Goal: Transaction & Acquisition: Purchase product/service

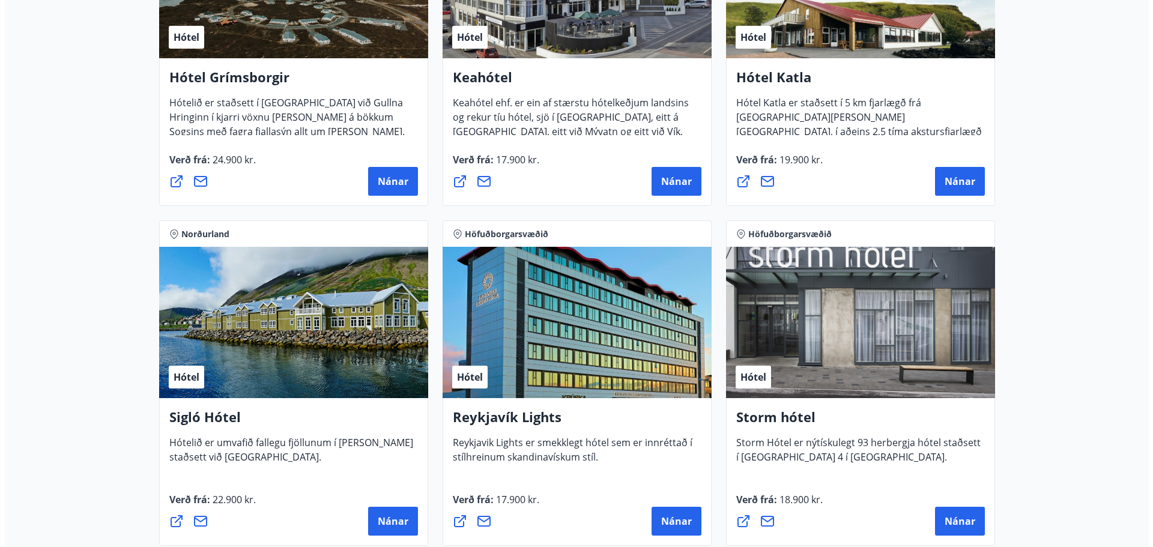
scroll to position [881, 0]
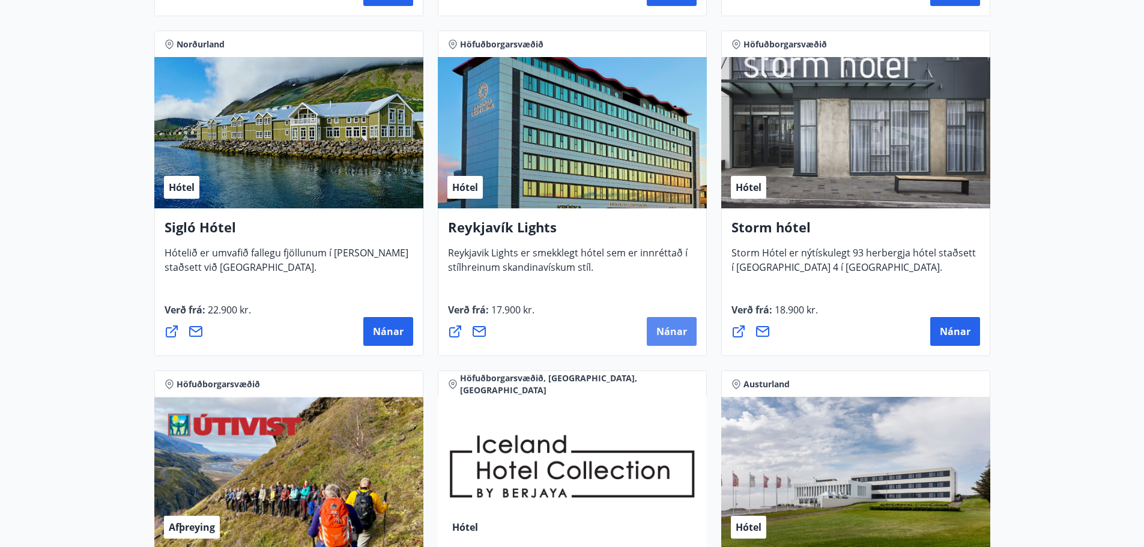
click at [676, 334] on span "Nánar" at bounding box center [671, 331] width 31 height 13
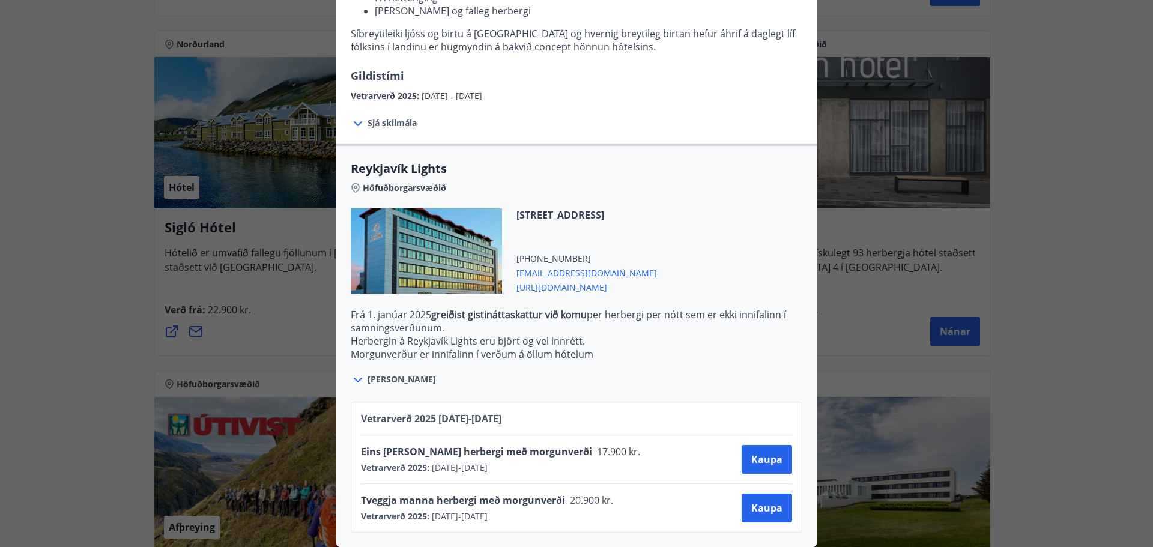
scroll to position [238, 0]
click at [648, 334] on p "Herbergin á Reykjavík Lights eru björt og vel innrétt." at bounding box center [576, 340] width 451 height 13
drag, startPoint x: 454, startPoint y: 307, endPoint x: 581, endPoint y: 316, distance: 127.0
click at [581, 316] on p "Frá [DATE] greiðist gistináttaskattur við komu per herbergi per [PERSON_NAME] s…" at bounding box center [576, 321] width 451 height 26
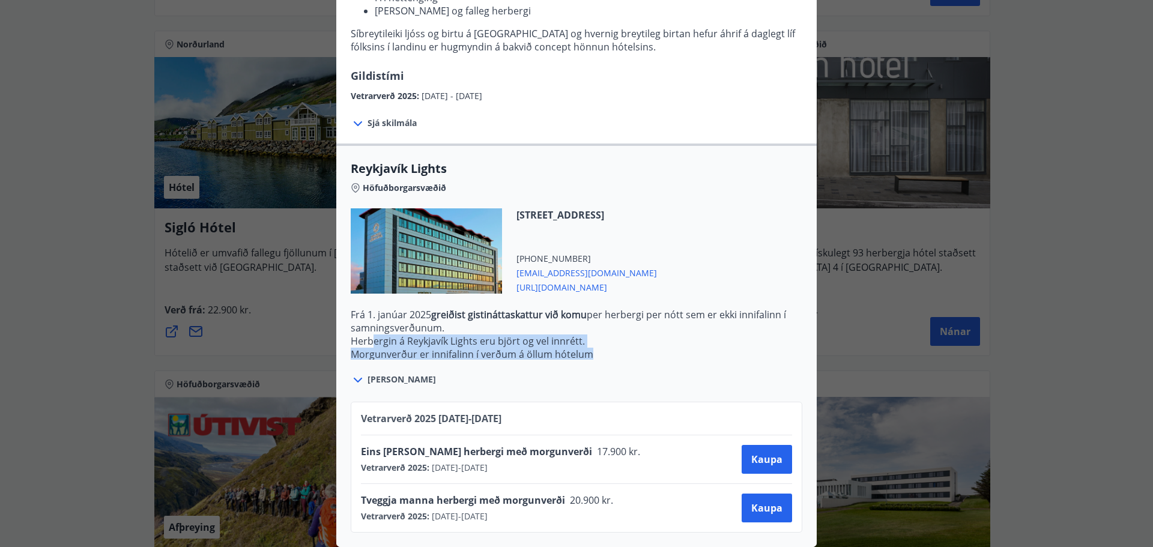
drag, startPoint x: 642, startPoint y: 345, endPoint x: 370, endPoint y: 337, distance: 272.0
click at [370, 337] on p "Frá [DATE] greiðist gistináttaskattur við komu per herbergi per [PERSON_NAME] s…" at bounding box center [576, 347] width 451 height 79
click at [370, 337] on p "Herbergin á Reykjavík Lights eru björt og vel innrétt." at bounding box center [576, 340] width 451 height 13
click at [65, 290] on div "Reykjavík Lights Fyrir bókarnir og frekari upplýsingar vinsamlega senduð póst á…" at bounding box center [576, 44] width 1153 height 547
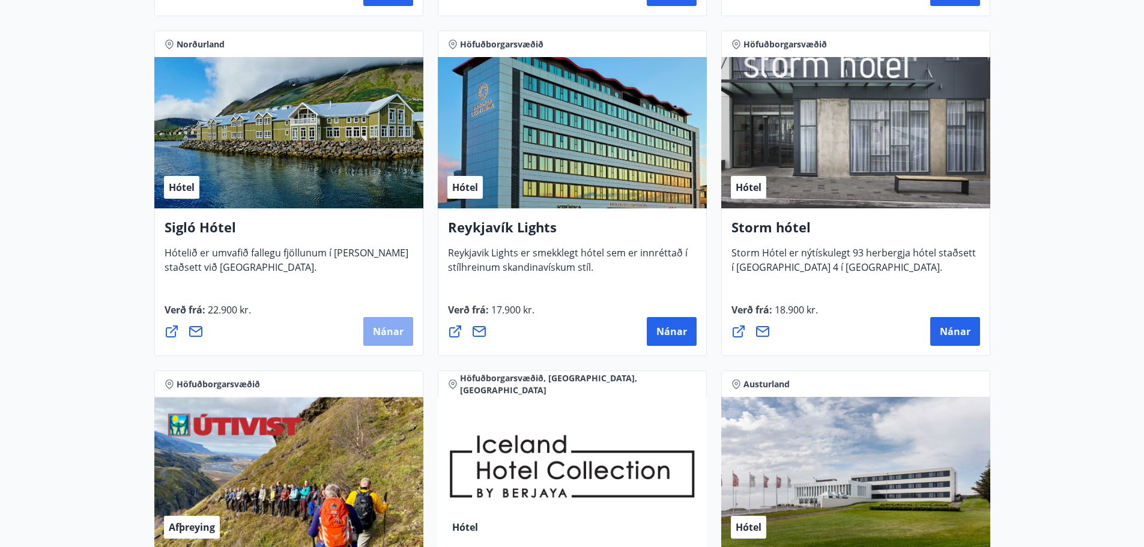
click at [387, 329] on span "Nánar" at bounding box center [388, 331] width 31 height 13
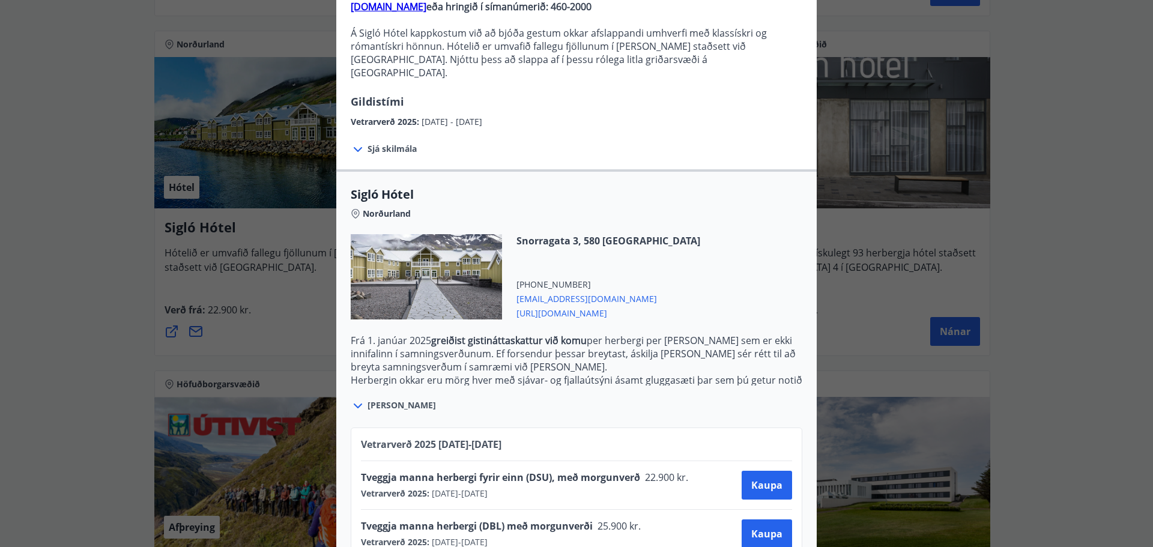
scroll to position [166, 0]
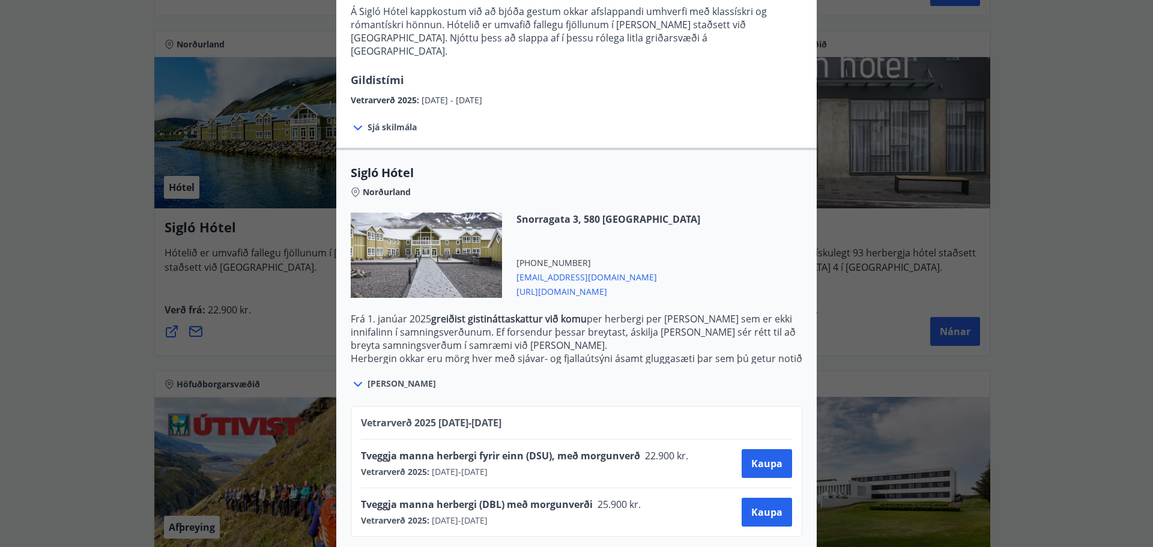
click at [115, 252] on div "Sigló Hótel Fyrir bókarnir og frekari upplýsingar vinsamlega senduð póst á netf…" at bounding box center [576, 107] width 1153 height 547
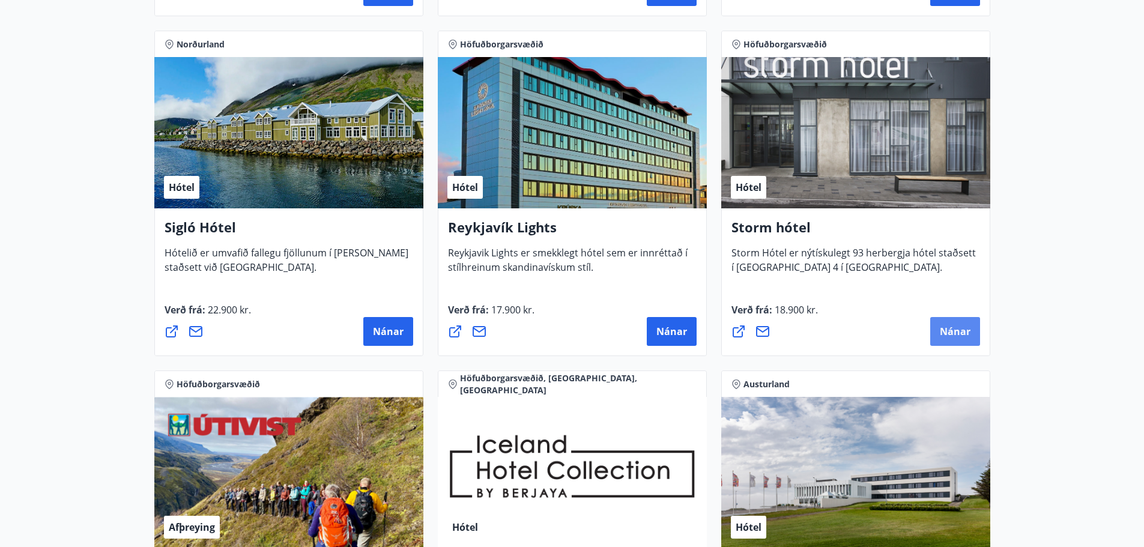
click at [945, 324] on button "Nánar" at bounding box center [955, 331] width 50 height 29
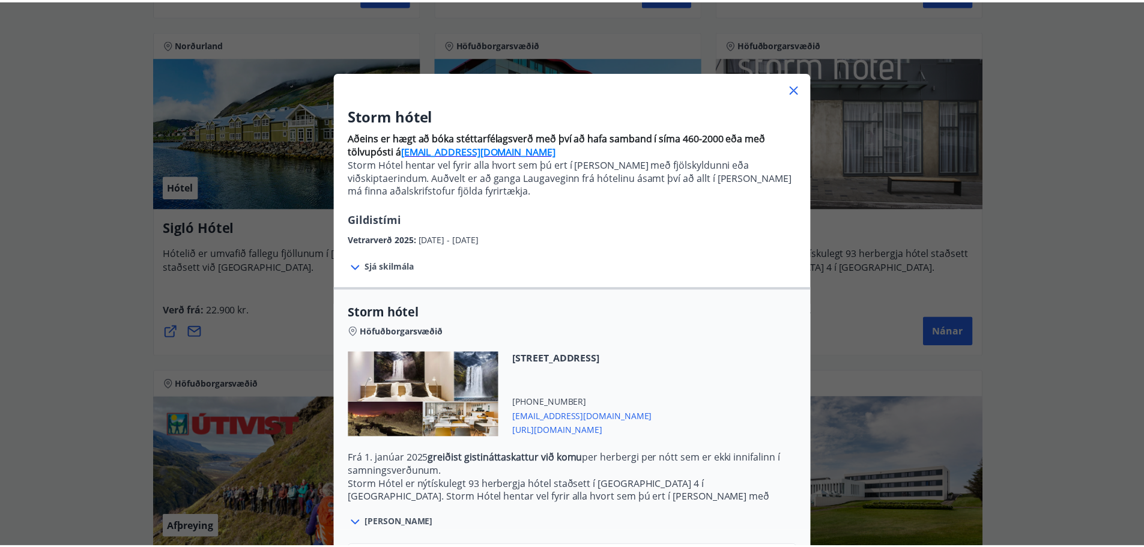
scroll to position [152, 0]
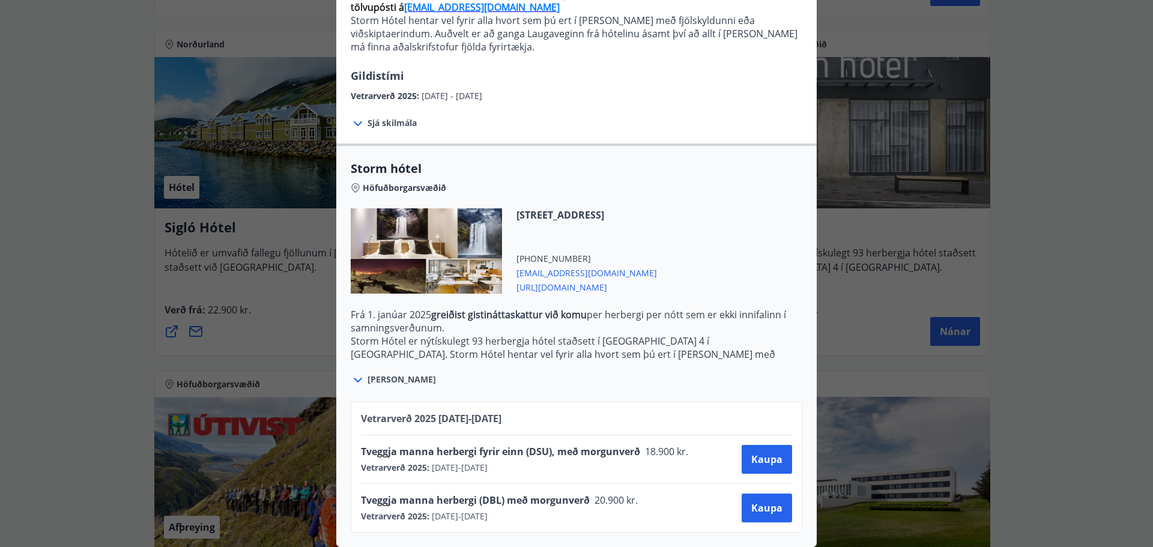
click at [1063, 273] on div "Storm hótel Aðeins er hægt að bóka stéttarfélagsverð með því að hafa samband í …" at bounding box center [576, 130] width 1153 height 547
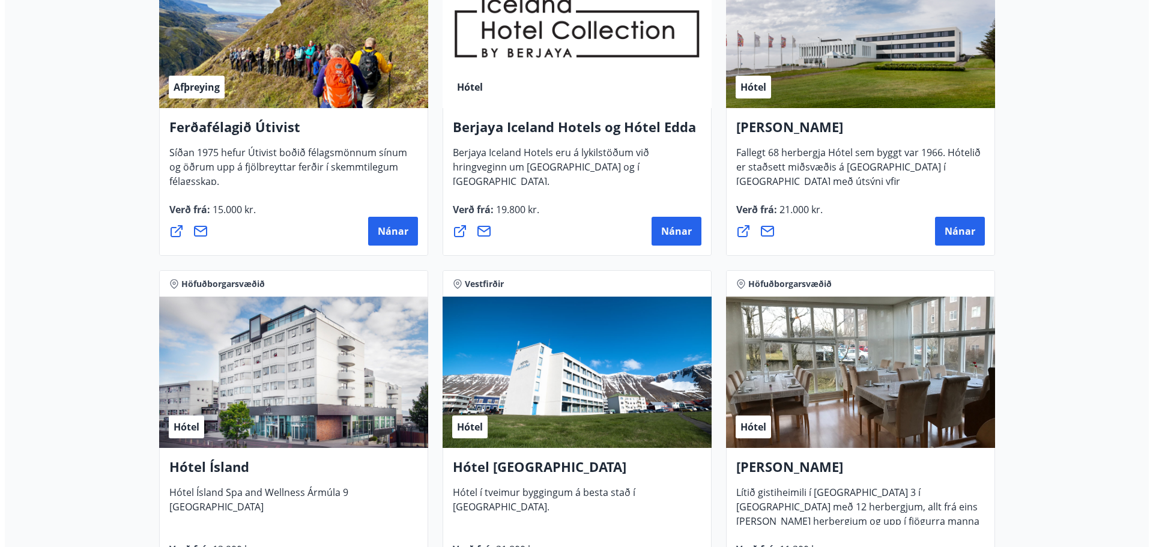
scroll to position [1541, 0]
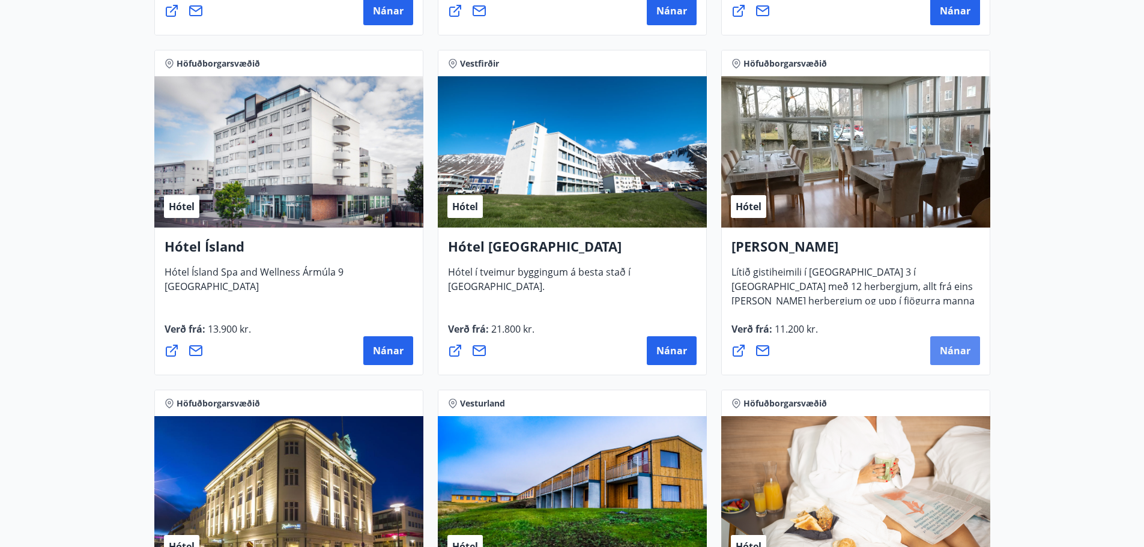
click at [957, 354] on span "Nánar" at bounding box center [954, 350] width 31 height 13
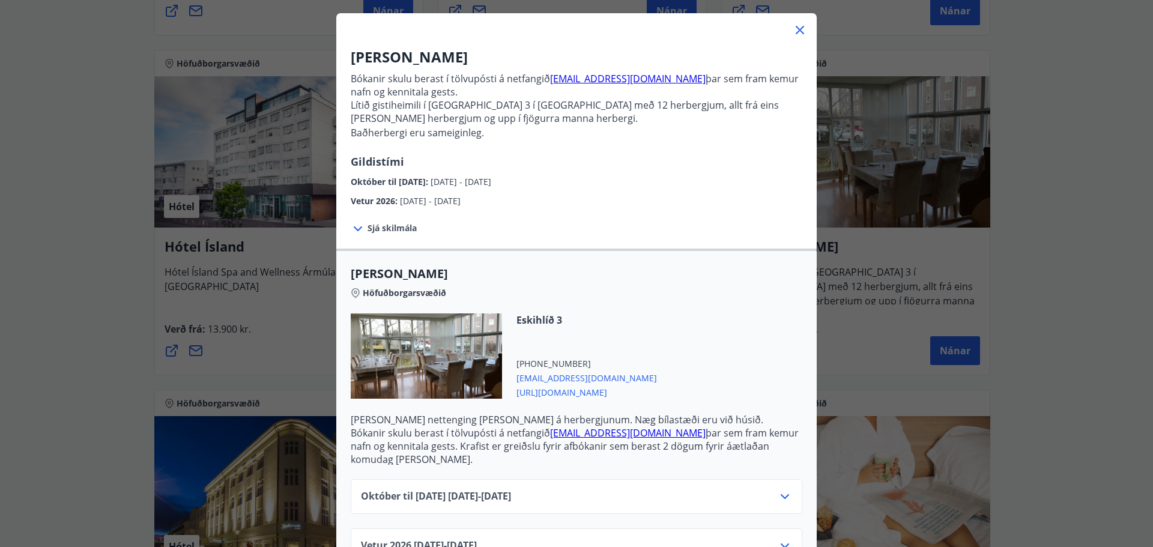
scroll to position [86, 0]
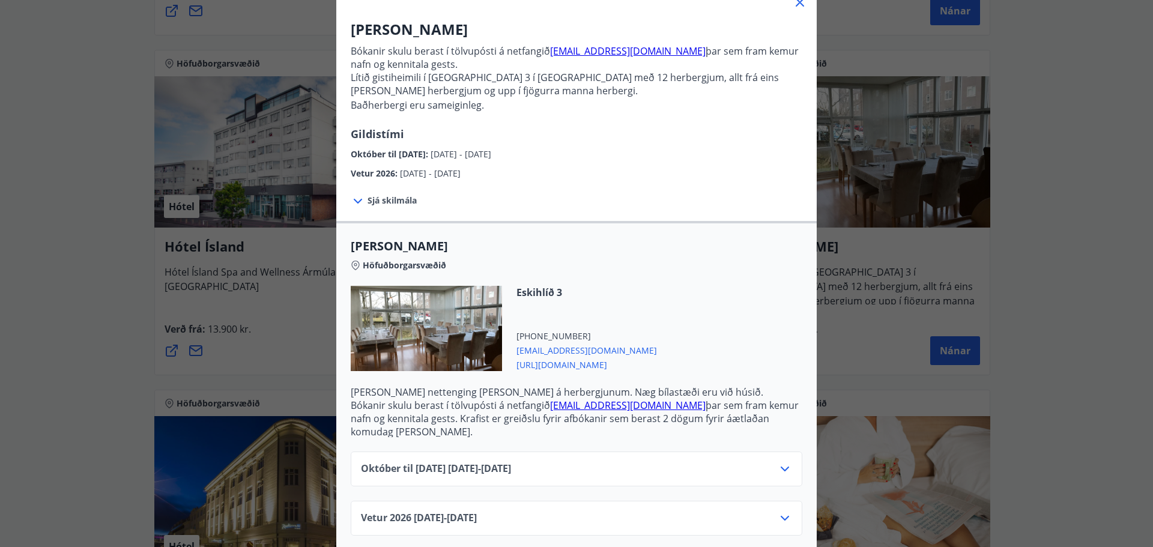
click at [767, 462] on div "Október til [DATE][PHONE_NUMBER][DATE] - [DATE]" at bounding box center [576, 474] width 431 height 24
click at [786, 462] on icon at bounding box center [784, 469] width 14 height 14
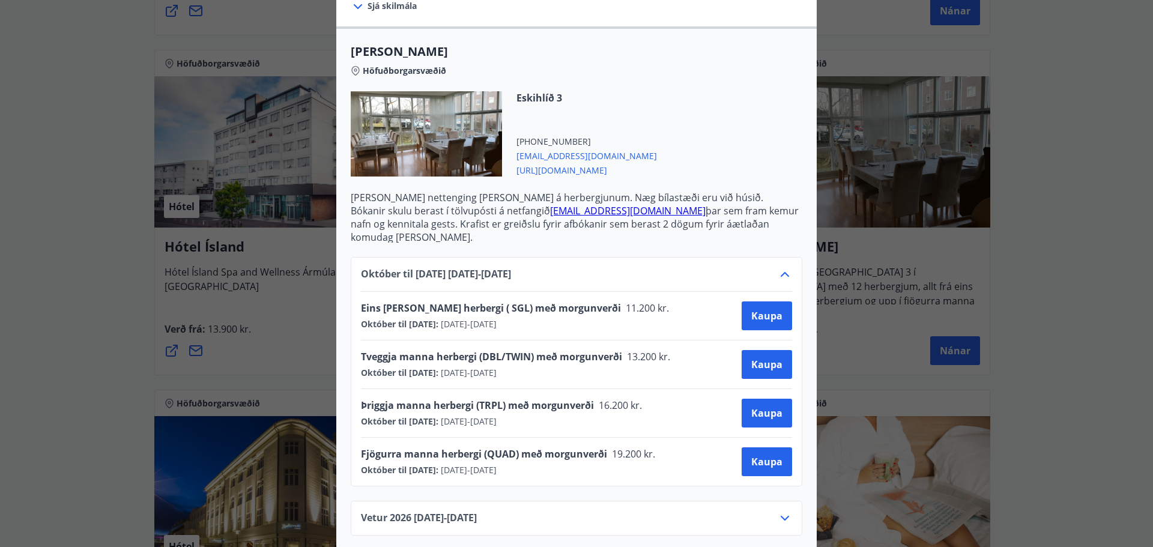
click at [671, 447] on div "Fjögurra manna herbergi (QUAD) með morgunverði 19.200 kr. Október til [DATE] : …" at bounding box center [576, 461] width 431 height 29
drag, startPoint x: 671, startPoint y: 445, endPoint x: 588, endPoint y: 459, distance: 83.9
click at [588, 459] on div "Fjögurra manna herbergi (QUAD) með morgunverði 19.200 kr. Október til [DATE] : …" at bounding box center [576, 461] width 431 height 29
click at [588, 464] on div "Október til [DATE] : [DATE] - [DATE]" at bounding box center [512, 470] width 302 height 12
click at [43, 280] on div "Alba gistiheimili Bókanir skulu berast í tölvupósti á netfangið [EMAIL_ADDRESS]…" at bounding box center [576, 273] width 1153 height 547
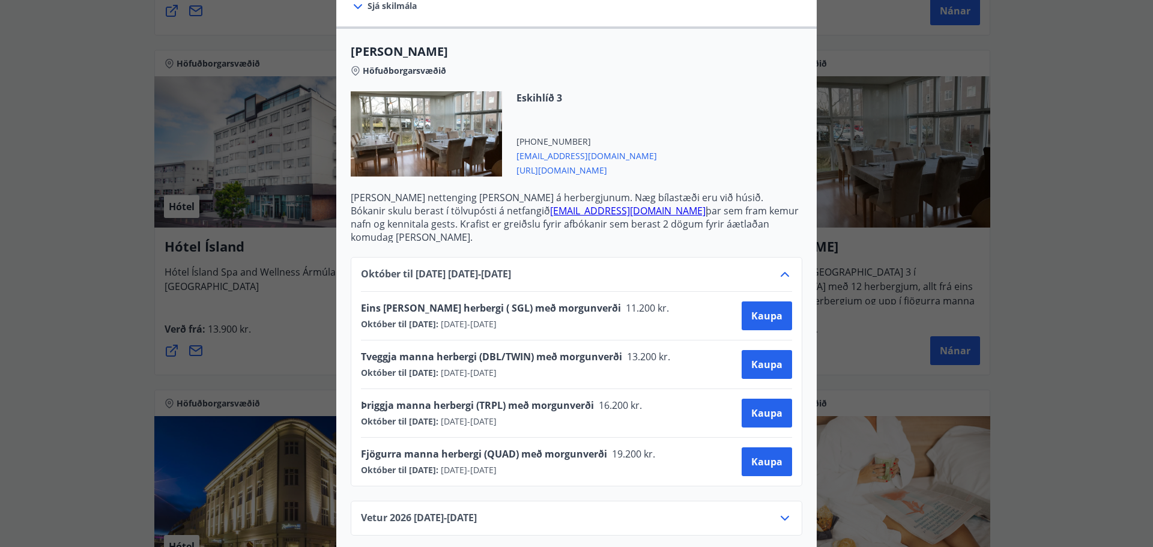
scroll to position [0, 0]
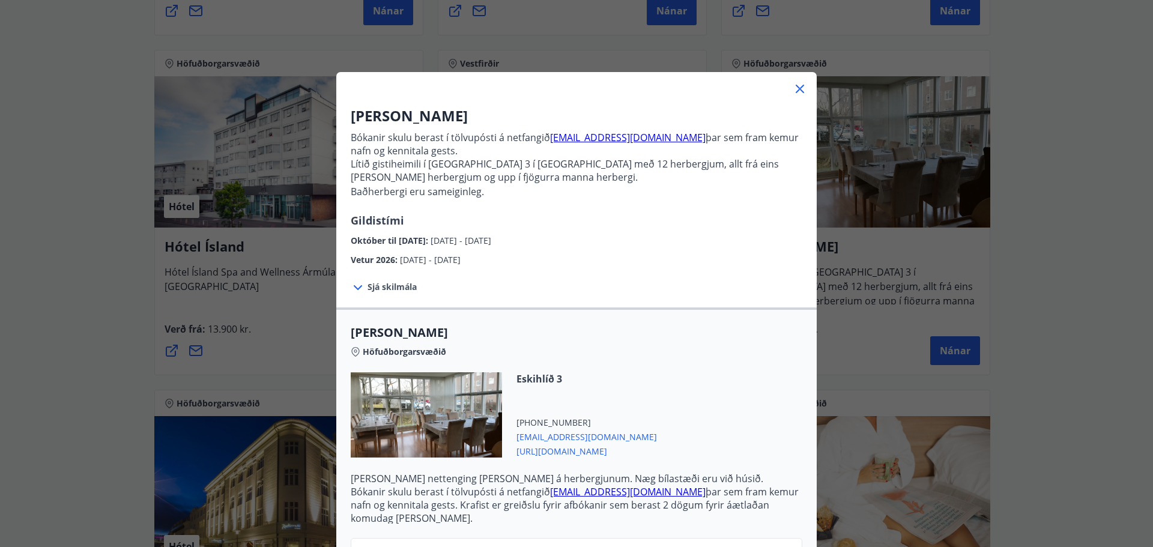
click at [792, 94] on icon at bounding box center [799, 89] width 14 height 14
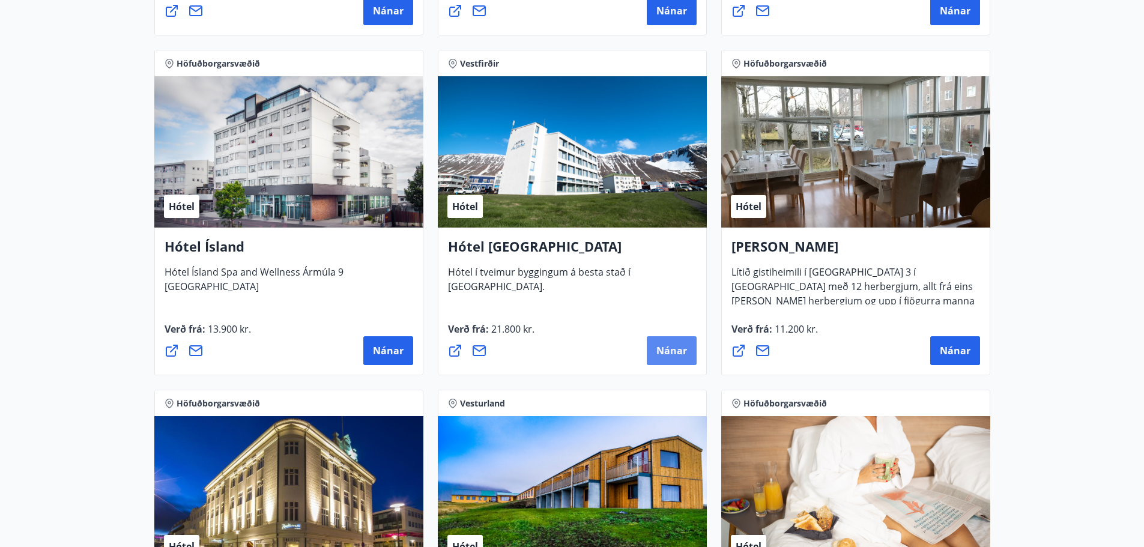
click at [668, 346] on span "Nánar" at bounding box center [671, 350] width 31 height 13
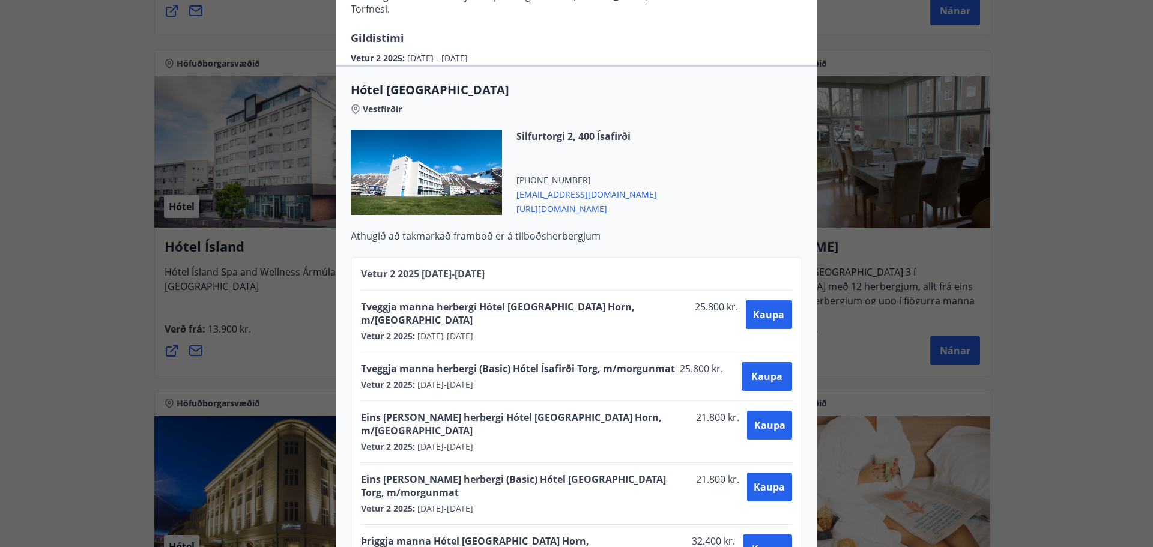
scroll to position [220, 0]
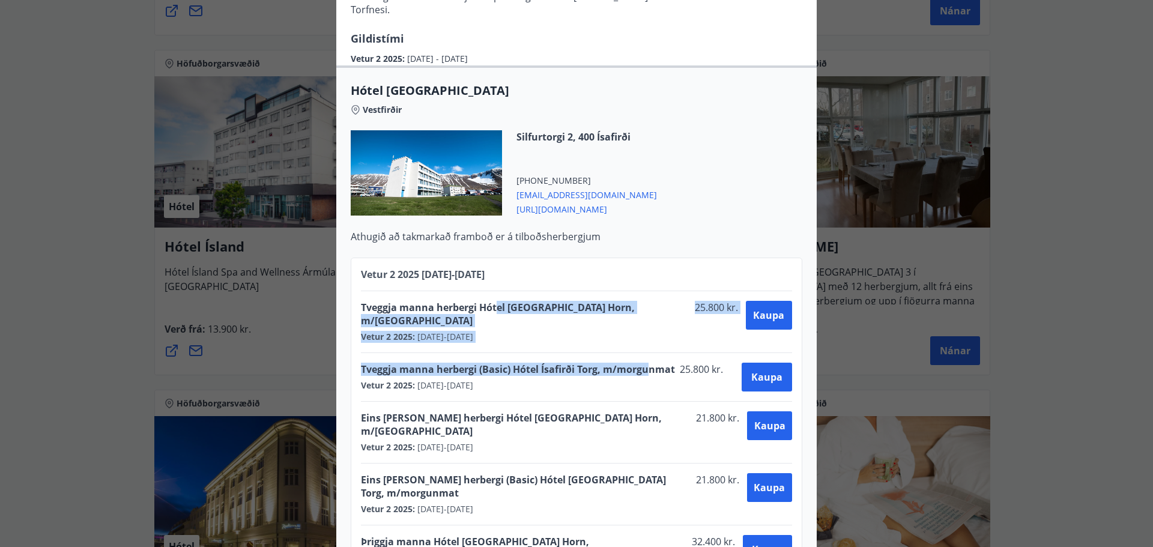
drag, startPoint x: 493, startPoint y: 286, endPoint x: 639, endPoint y: 333, distance: 153.8
click at [641, 332] on div "Tveggja manna herbergi Hótel [GEOGRAPHIC_DATA] Horn, m/morgunmat 25.800 kr. Vet…" at bounding box center [576, 463] width 431 height 345
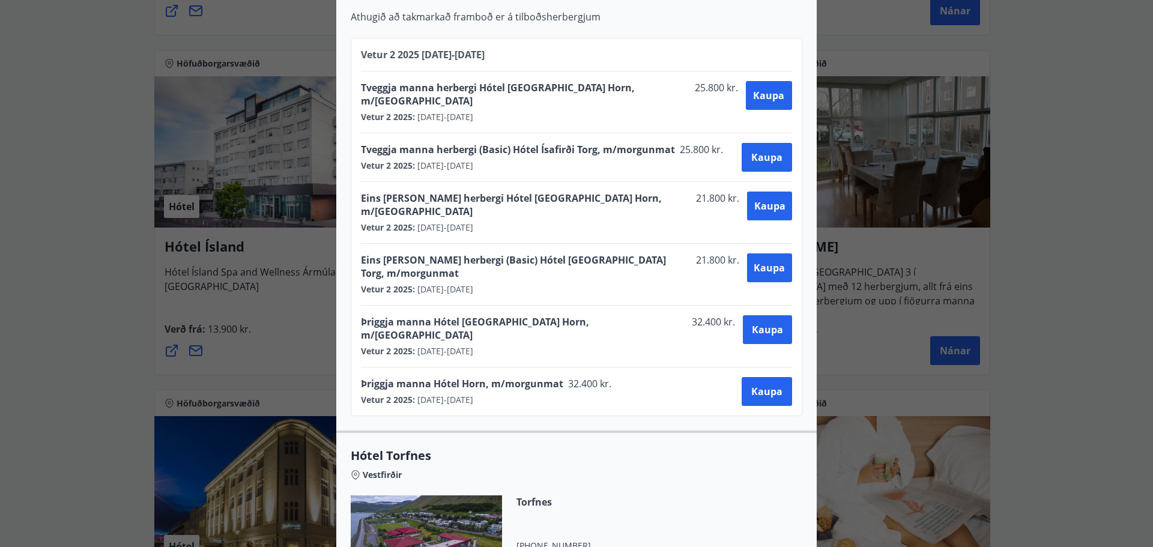
scroll to position [0, 0]
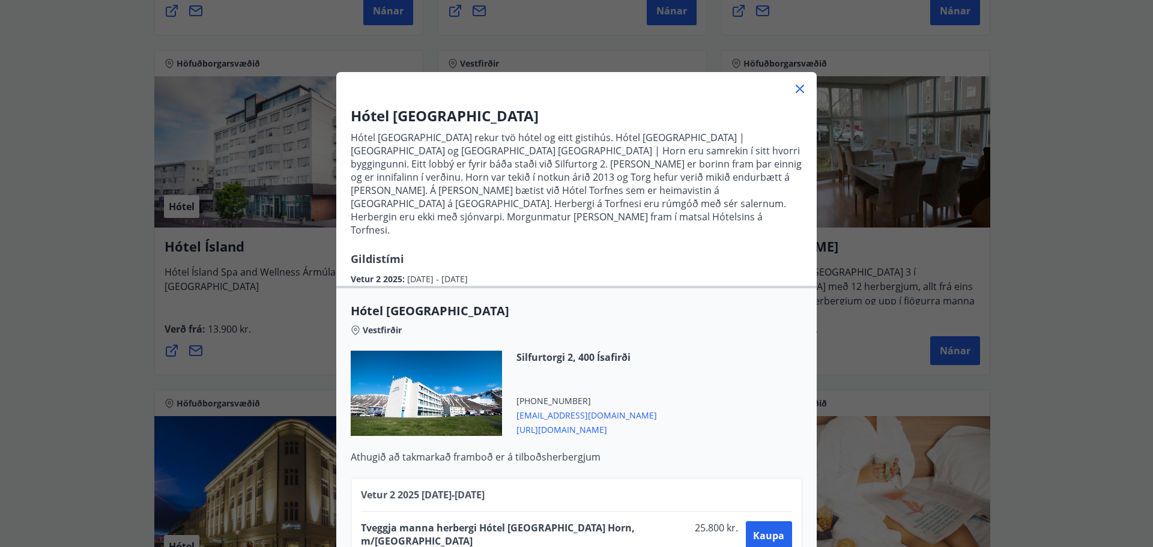
click at [109, 289] on div "Hótel [GEOGRAPHIC_DATA] Hótel [GEOGRAPHIC_DATA] rekur tvö hótel og eitt gistihú…" at bounding box center [576, 273] width 1153 height 547
click at [54, 283] on div "Hótel [GEOGRAPHIC_DATA] Hótel [GEOGRAPHIC_DATA] rekur tvö hótel og eitt gistihú…" at bounding box center [576, 273] width 1153 height 547
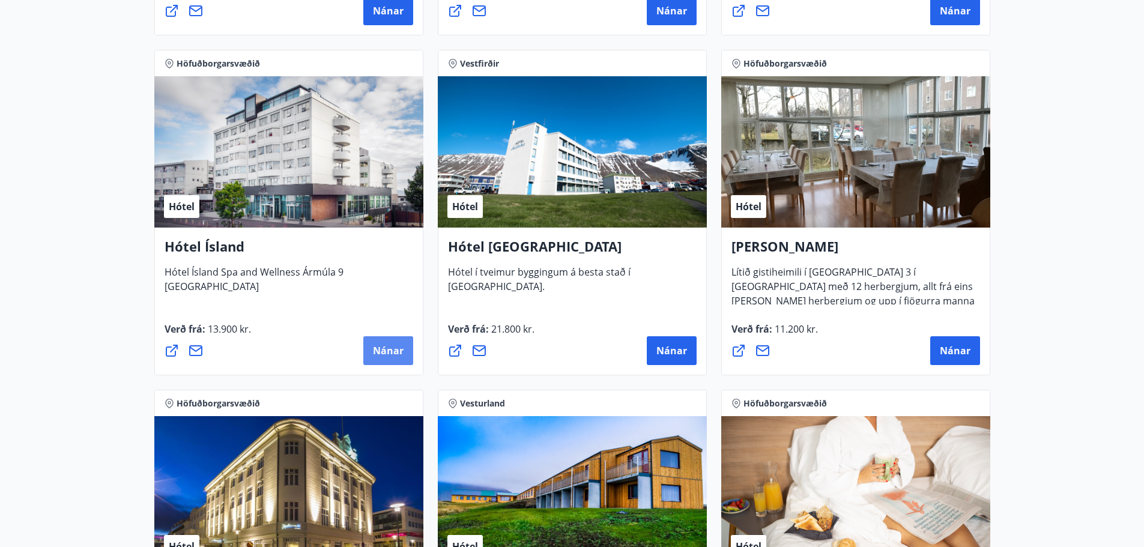
click at [390, 348] on span "Nánar" at bounding box center [388, 350] width 31 height 13
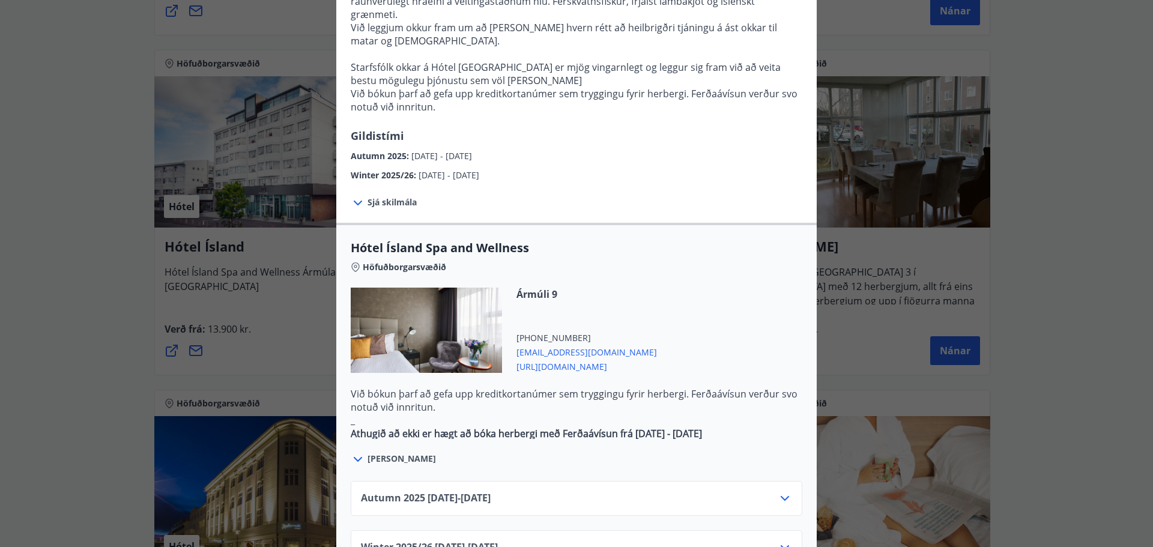
scroll to position [660, 0]
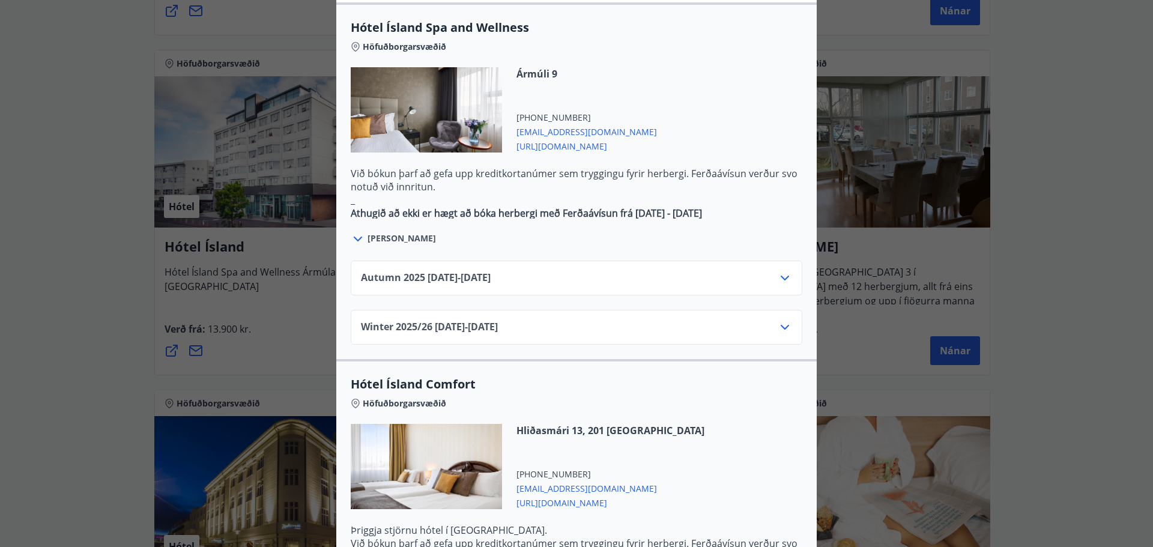
click at [515, 271] on div "Autumn [PHONE_NUMBER][DATE] - [DATE]" at bounding box center [576, 283] width 431 height 24
click at [447, 271] on span "Autumn [PHONE_NUMBER][DATE] - [DATE]" at bounding box center [426, 278] width 130 height 14
click at [777, 271] on icon at bounding box center [784, 278] width 14 height 14
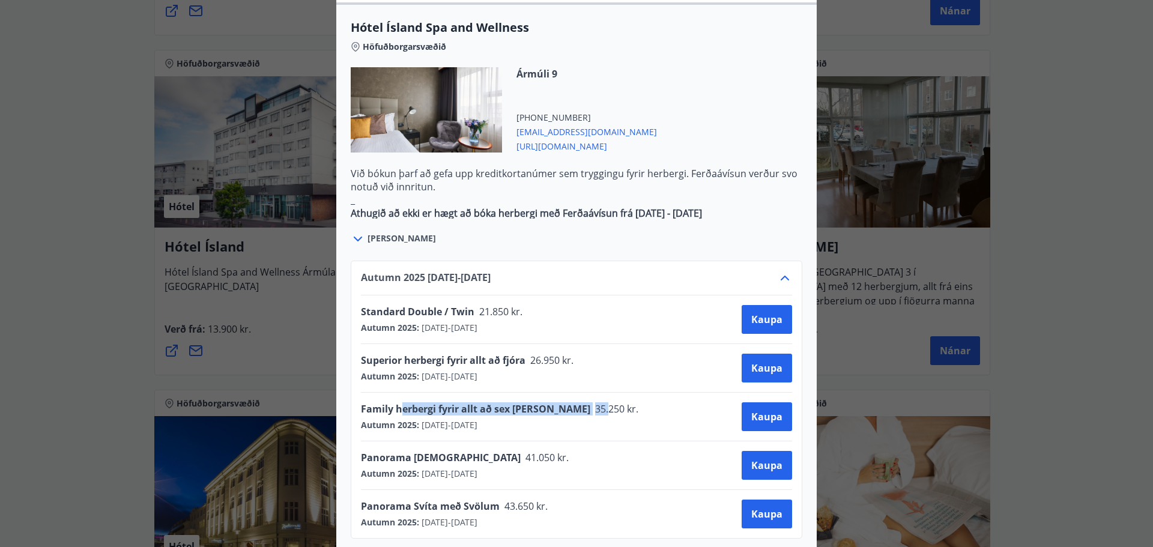
drag, startPoint x: 397, startPoint y: 372, endPoint x: 558, endPoint y: 373, distance: 160.9
click at [558, 402] on div "Family herbergi fyrir allt að sex [PERSON_NAME] 35.250 kr." at bounding box center [503, 410] width 285 height 17
click at [429, 402] on span "Family herbergi fyrir allt að sex [PERSON_NAME]" at bounding box center [475, 408] width 229 height 13
drag, startPoint x: 398, startPoint y: 329, endPoint x: 537, endPoint y: 333, distance: 139.3
click at [537, 354] on div "Superior herbergi fyrir allt að fjóra 26.950 kr. Autumn 2025 : [DATE] - [DATE]" at bounding box center [471, 368] width 220 height 29
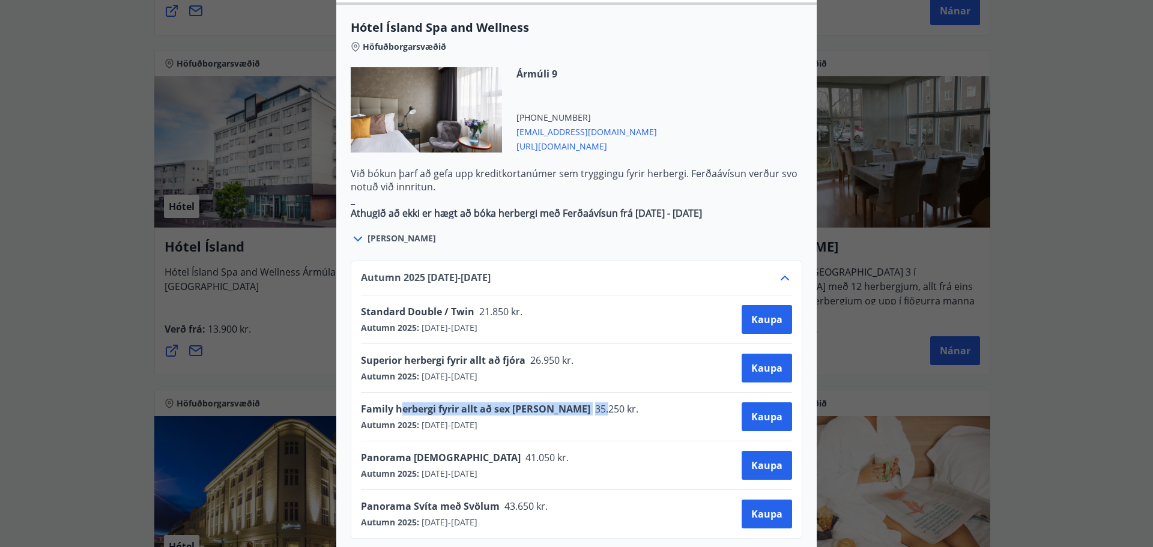
click at [537, 370] on div "Autumn 2025 : [DATE] - [DATE]" at bounding box center [471, 376] width 220 height 12
click at [575, 354] on div "Superior herbergi fyrir allt að fjóra 26.950 kr." at bounding box center [471, 362] width 220 height 17
click at [528, 354] on span "26.950 kr." at bounding box center [550, 360] width 51 height 13
drag, startPoint x: 409, startPoint y: 323, endPoint x: 450, endPoint y: 339, distance: 43.4
click at [450, 354] on div "Superior herbergi fyrir allt að fjóra 26.950 kr. Autumn 2025 : [DATE] - [DATE]" at bounding box center [471, 368] width 220 height 29
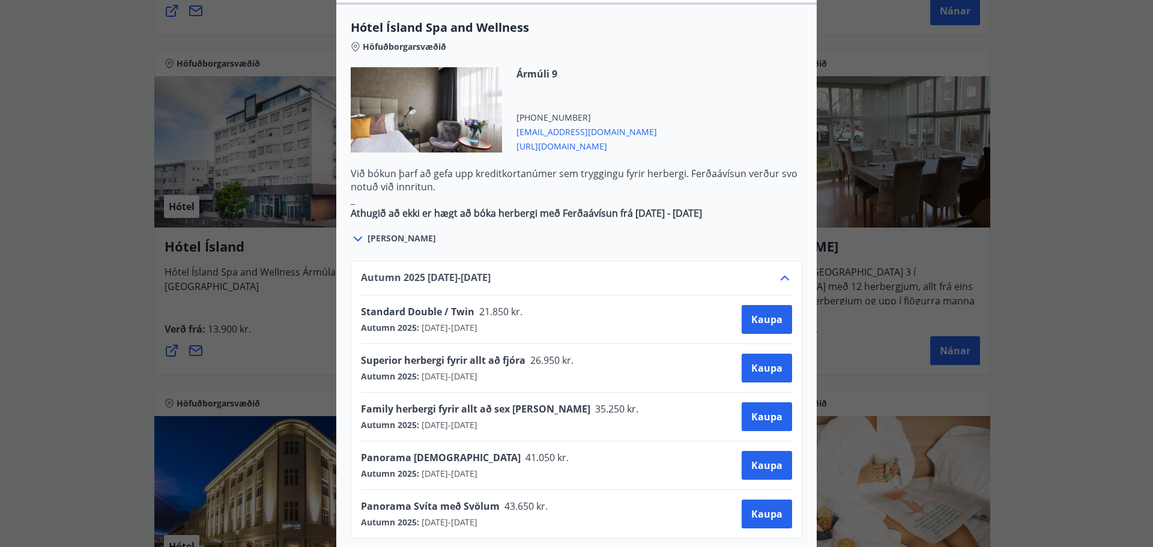
scroll to position [440, 0]
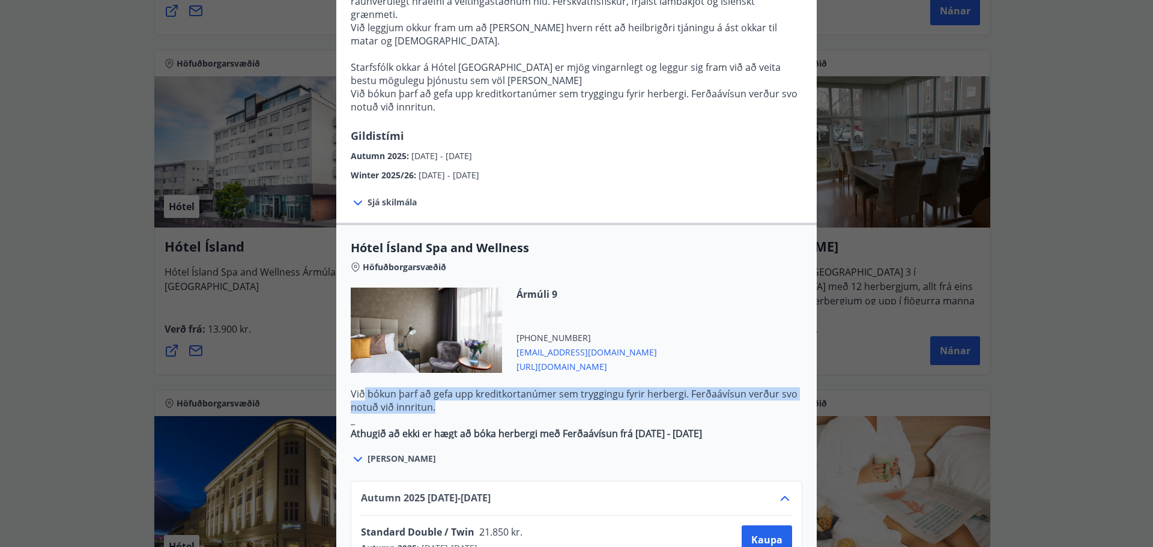
drag, startPoint x: 575, startPoint y: 372, endPoint x: 360, endPoint y: 356, distance: 216.1
click at [360, 387] on p "Við bókun þarf að gefa upp kreditkortanúmer sem tryggingu fyrir herbergi. Ferða…" at bounding box center [576, 400] width 451 height 26
drag, startPoint x: 475, startPoint y: 354, endPoint x: 589, endPoint y: 370, distance: 115.8
click at [589, 387] on p "Við bókun þarf að gefa upp kreditkortanúmer sem tryggingu fyrir herbergi. Ferða…" at bounding box center [576, 400] width 451 height 26
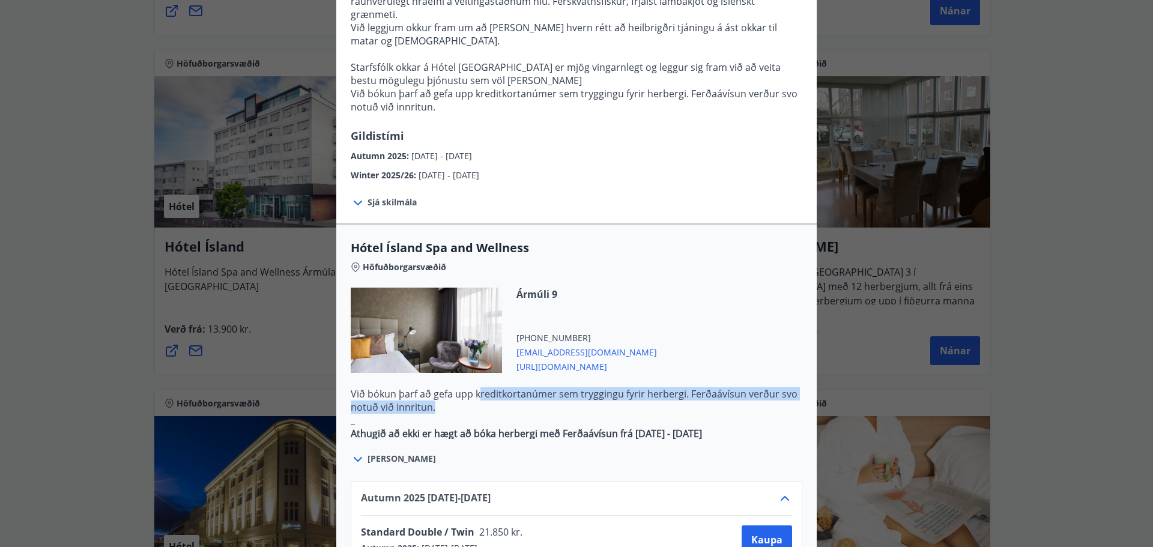
click at [589, 387] on p "Við bókun þarf að gefa upp kreditkortanúmer sem tryggingu fyrir herbergi. Ferða…" at bounding box center [576, 400] width 451 height 26
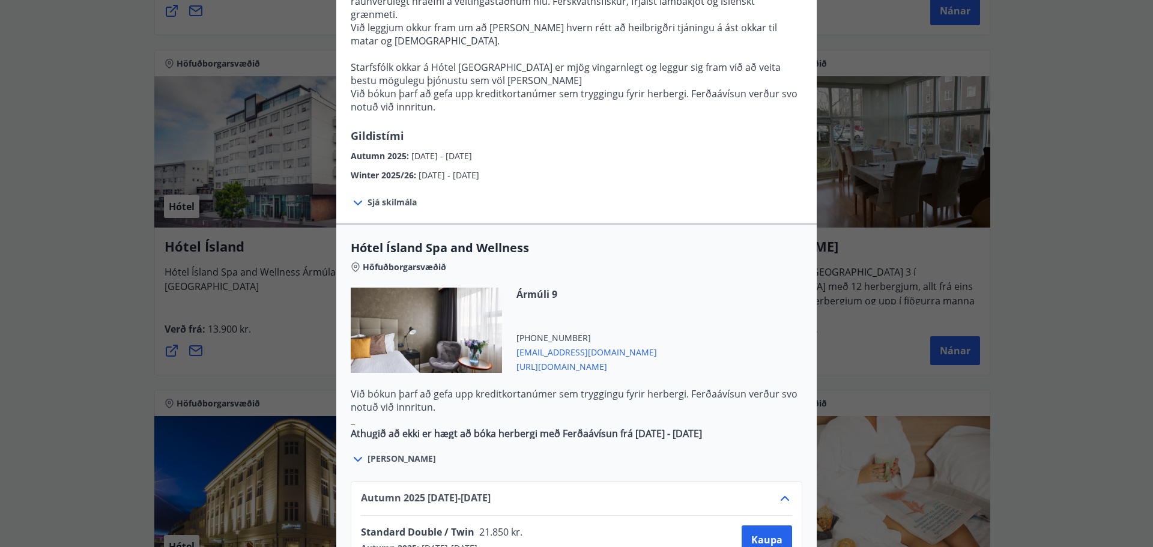
click at [284, 303] on div "Hótel Ísland Sendu skilaboð til að panta herbergi [EMAIL_ADDRESS][DOMAIN_NAME] …" at bounding box center [576, 273] width 1153 height 547
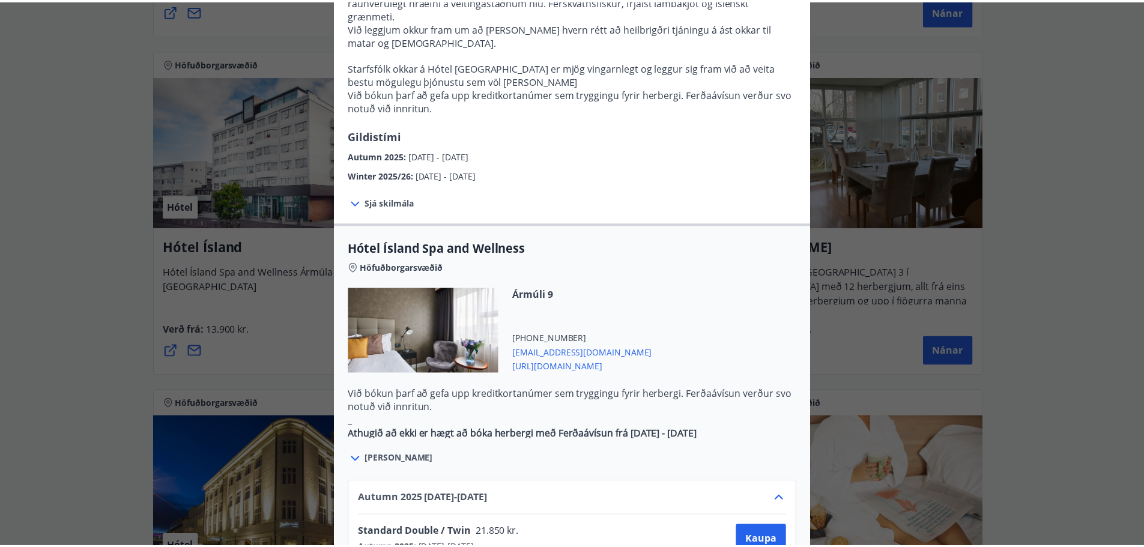
scroll to position [0, 0]
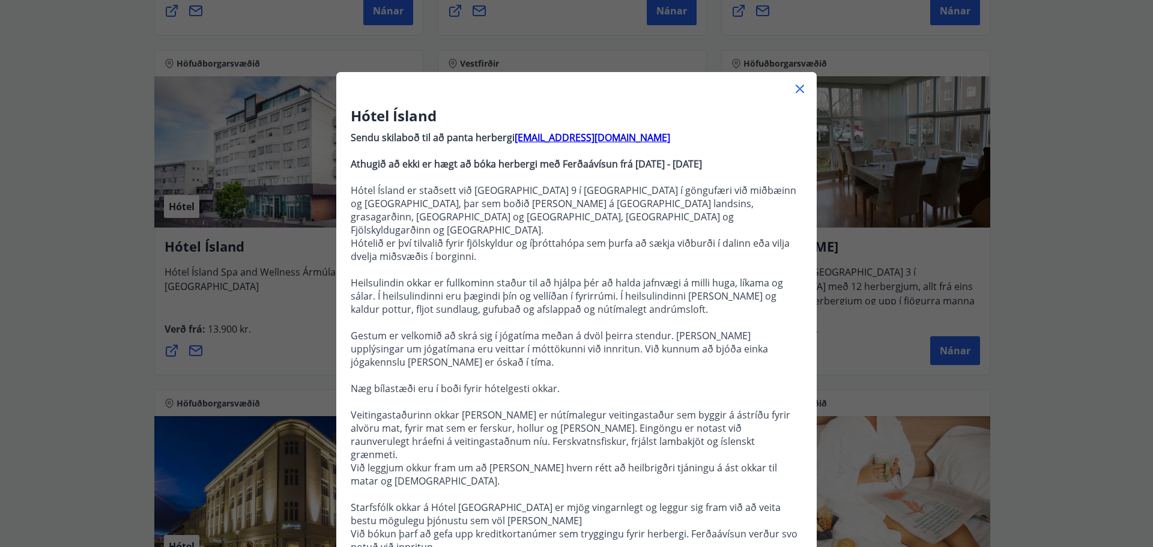
click at [265, 267] on div "Hótel Ísland Sendu skilaboð til að panta herbergi [EMAIL_ADDRESS][DOMAIN_NAME] …" at bounding box center [576, 273] width 1153 height 547
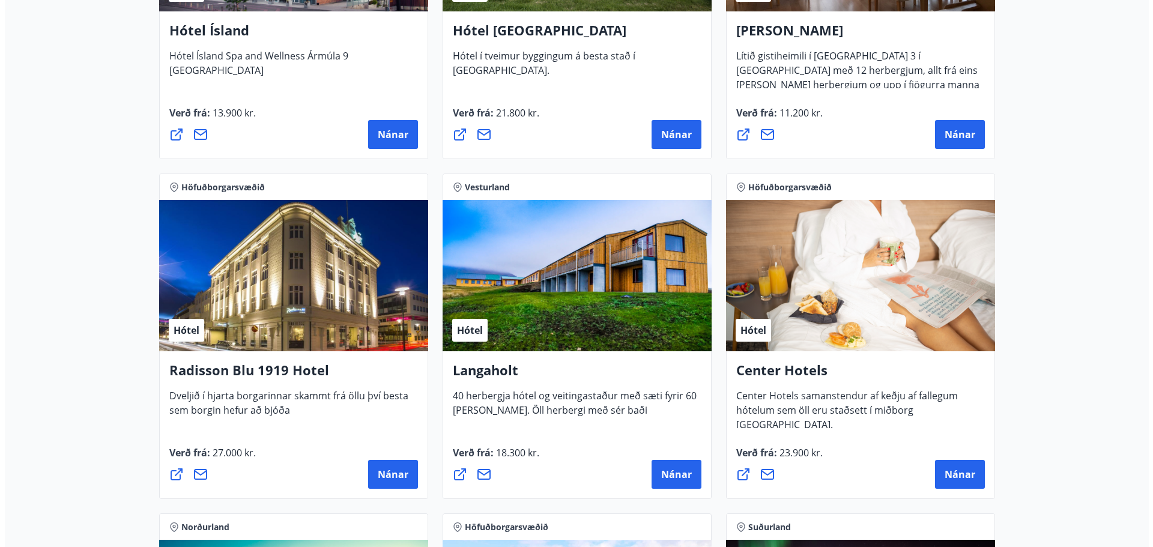
scroll to position [1761, 0]
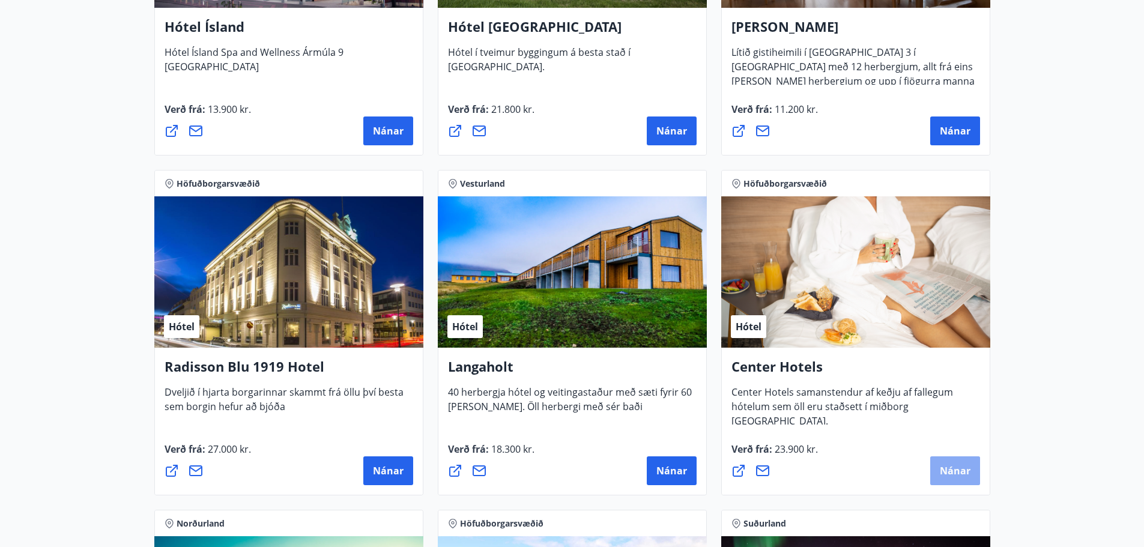
click at [963, 478] on button "Nánar" at bounding box center [955, 470] width 50 height 29
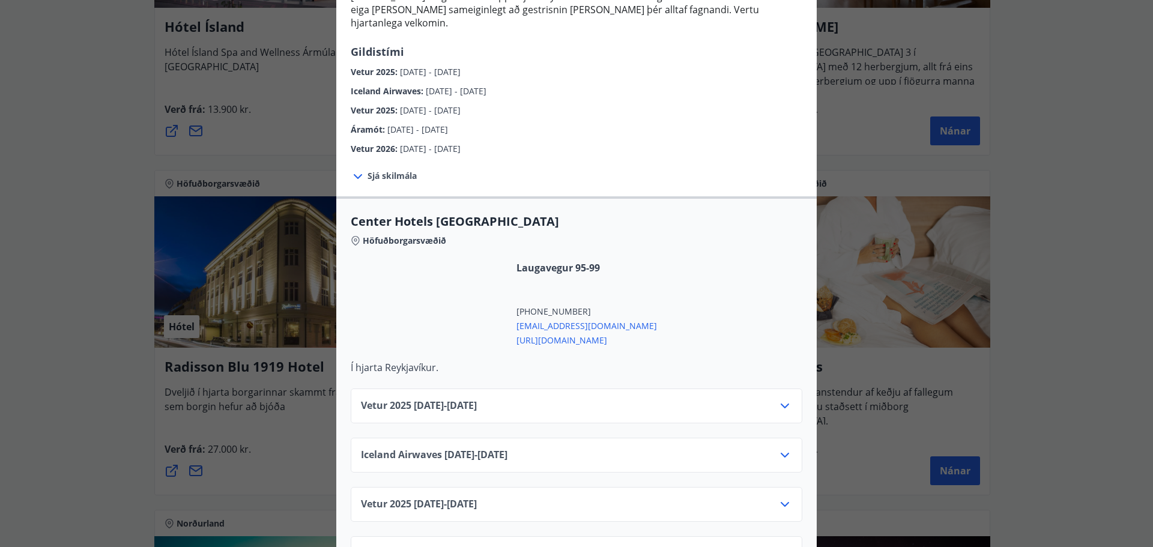
scroll to position [440, 0]
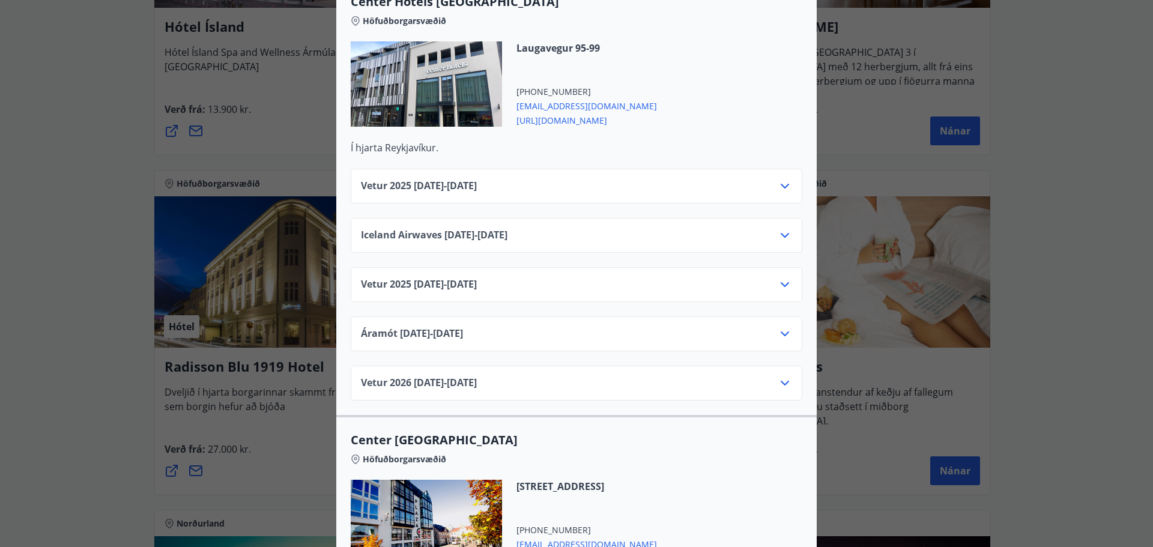
click at [601, 179] on div "Vetur [PHONE_NUMBER][DATE] - [DATE]" at bounding box center [576, 191] width 431 height 24
click at [780, 179] on icon at bounding box center [784, 186] width 14 height 14
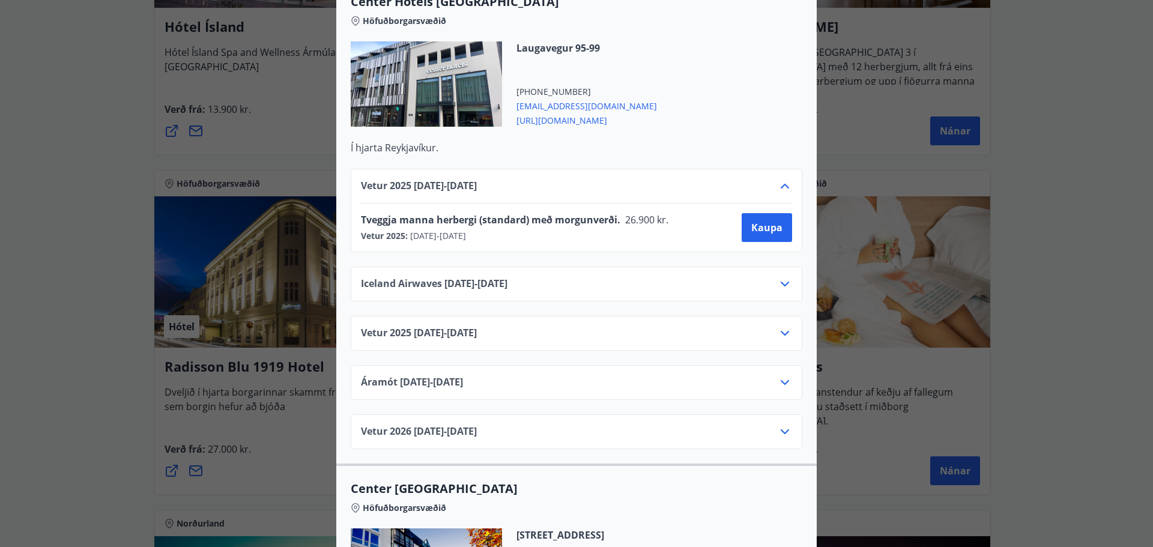
click at [780, 179] on icon at bounding box center [784, 186] width 14 height 14
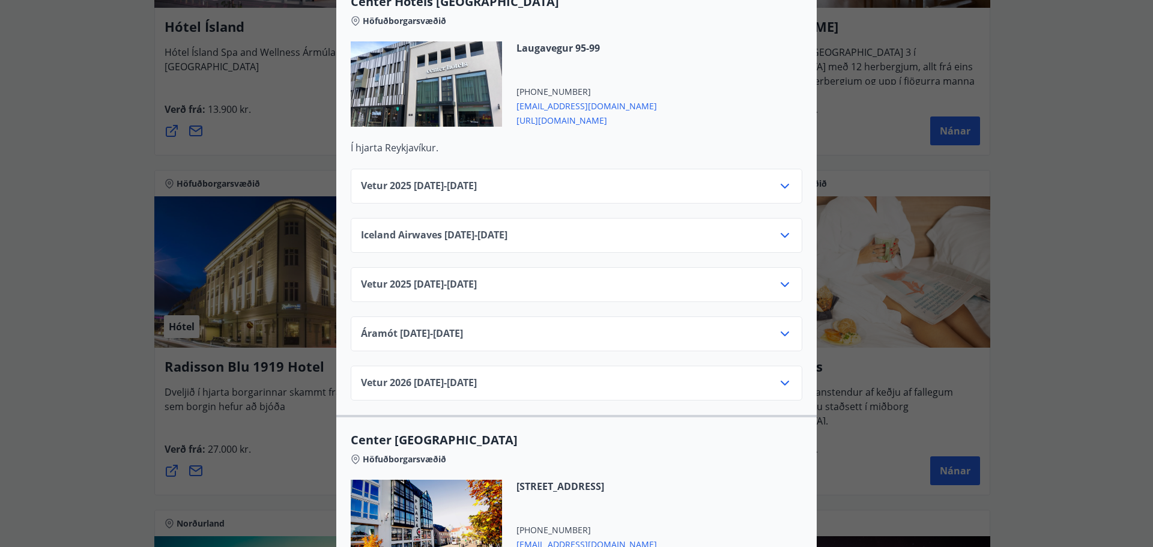
click at [780, 179] on icon at bounding box center [784, 186] width 14 height 14
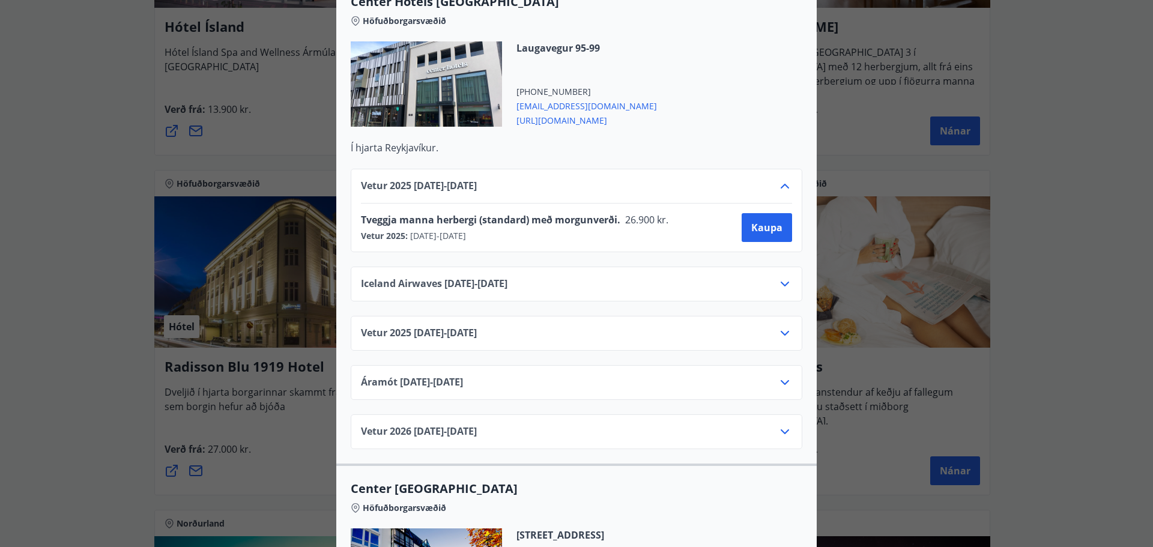
click at [156, 172] on div "Center Hotels Verð er með morgunverði inniföldum og miðast við Standard Double/…" at bounding box center [576, 273] width 1153 height 547
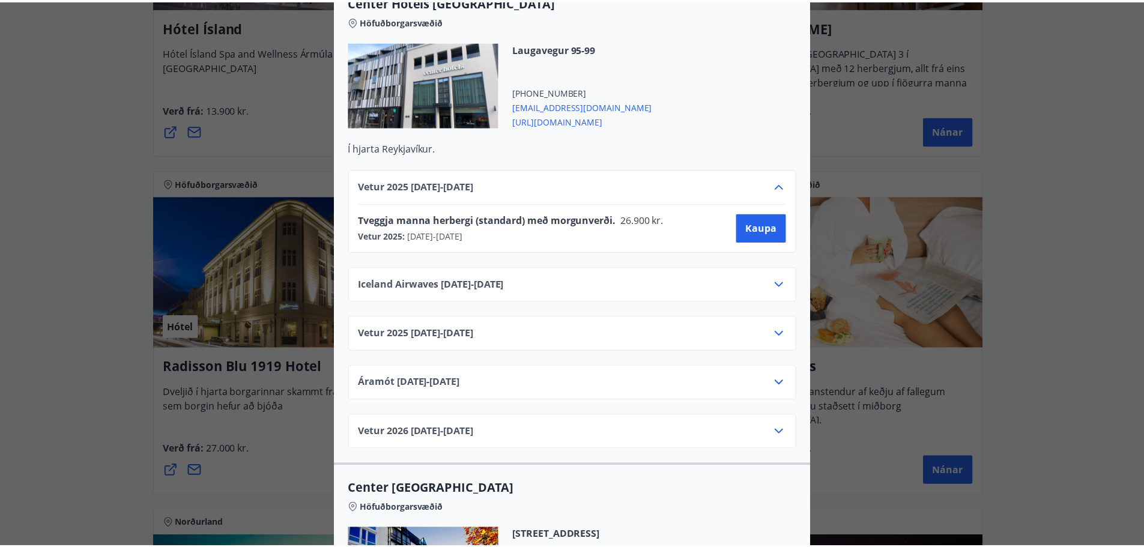
scroll to position [0, 0]
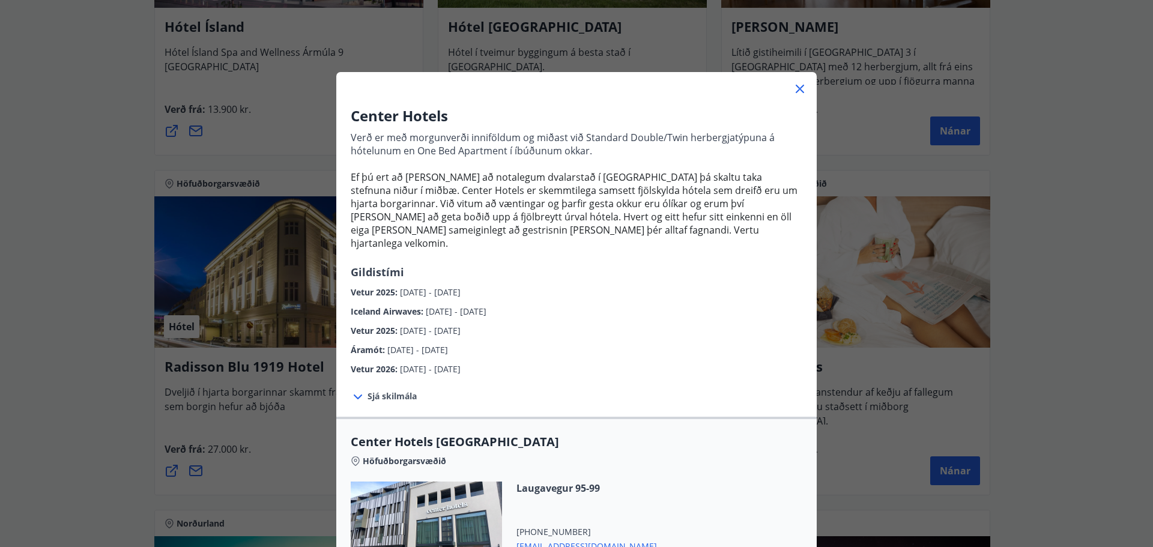
click at [89, 298] on div "Center Hotels Verð er með morgunverði inniföldum og miðast við Standard Double/…" at bounding box center [576, 273] width 1153 height 547
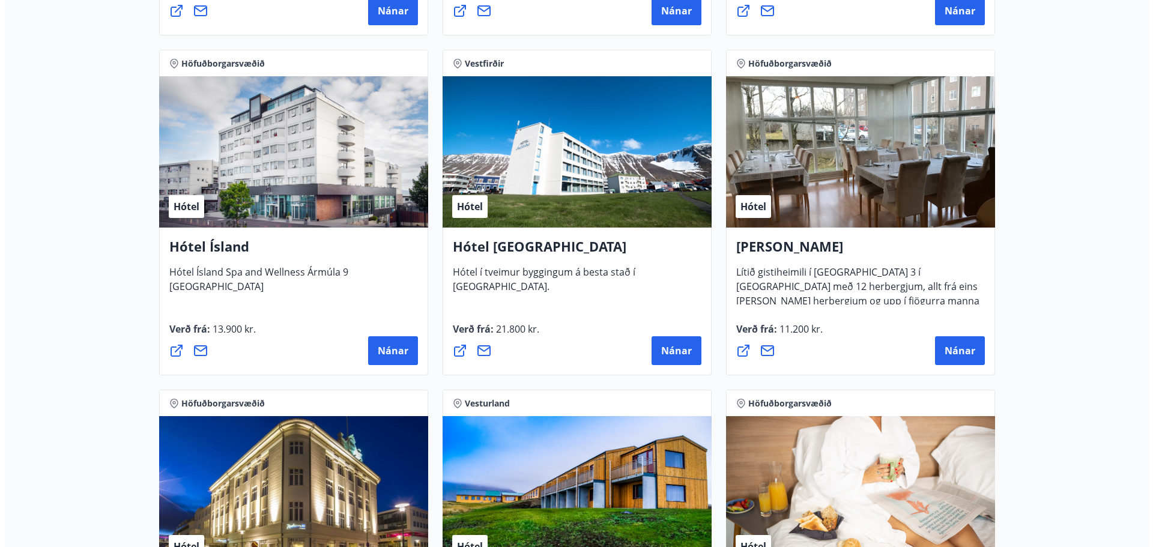
scroll to position [1761, 0]
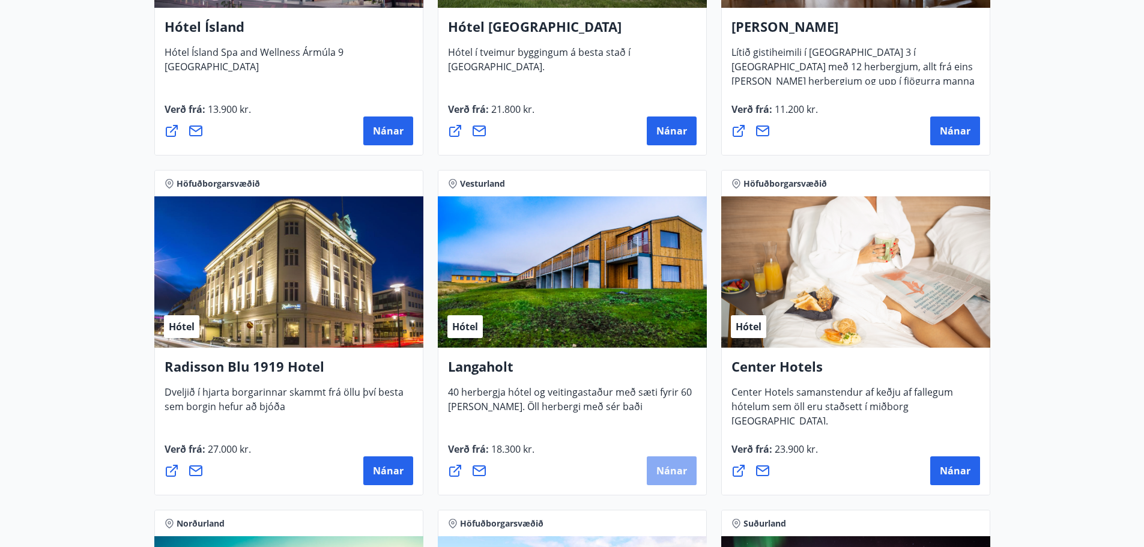
click at [673, 468] on span "Nánar" at bounding box center [671, 470] width 31 height 13
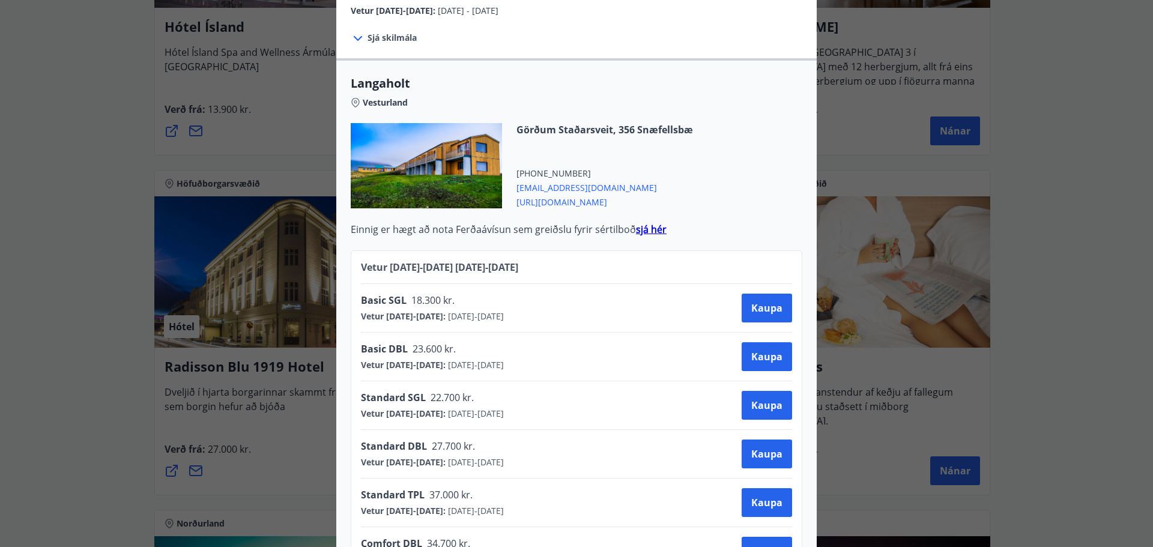
scroll to position [441, 0]
click at [79, 292] on div "Langaholt Gistihúsið [GEOGRAPHIC_DATA] er búið 40 herbergjum, öllum með sér bað…" at bounding box center [576, 273] width 1153 height 547
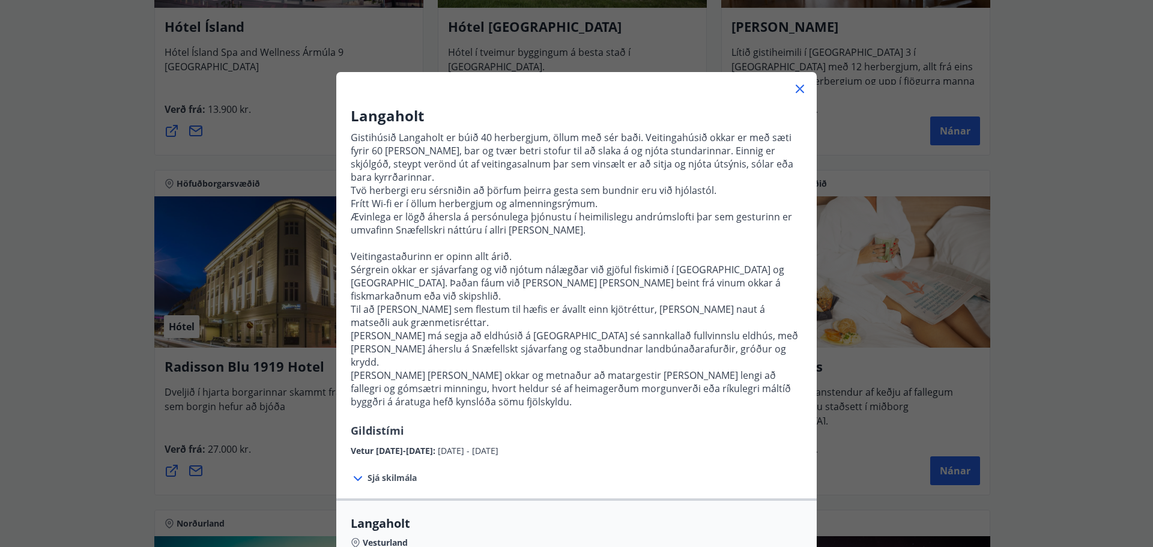
click at [62, 294] on div "Langaholt Gistihúsið [GEOGRAPHIC_DATA] er búið 40 herbergjum, öllum með sér bað…" at bounding box center [576, 273] width 1153 height 547
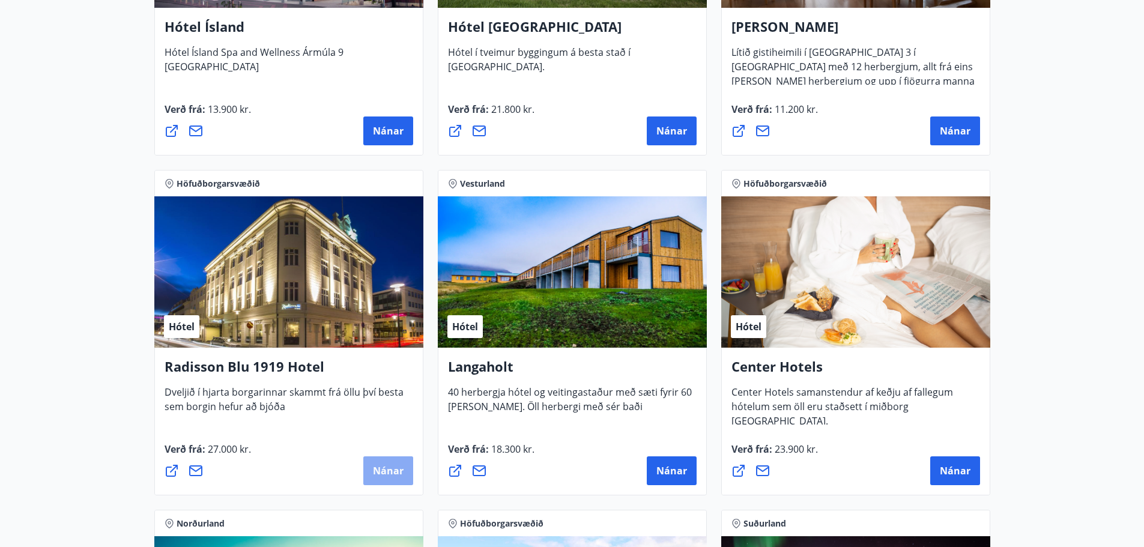
click at [391, 466] on span "Nánar" at bounding box center [388, 470] width 31 height 13
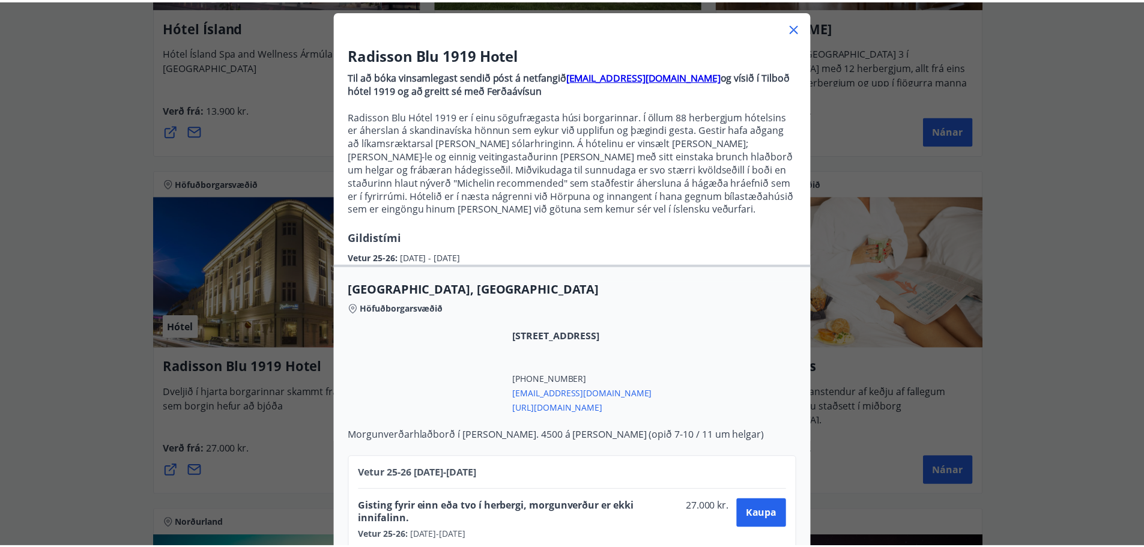
scroll to position [89, 0]
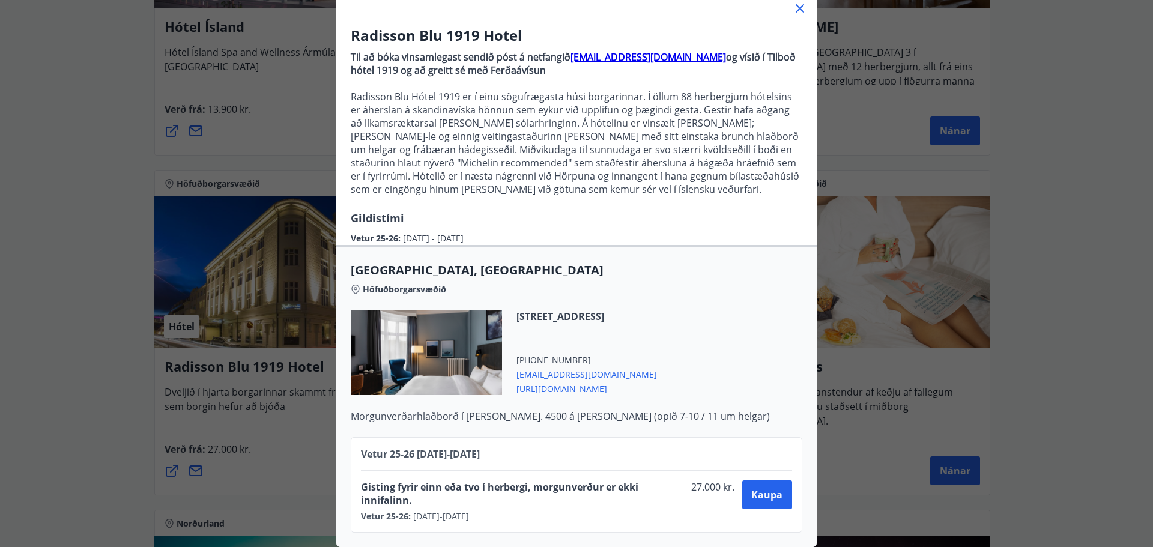
click at [56, 326] on div "Radisson Blu 1919 Hotel Til að bóka vinsamlegast sendið póst á netfangið [EMAIL…" at bounding box center [576, 193] width 1153 height 547
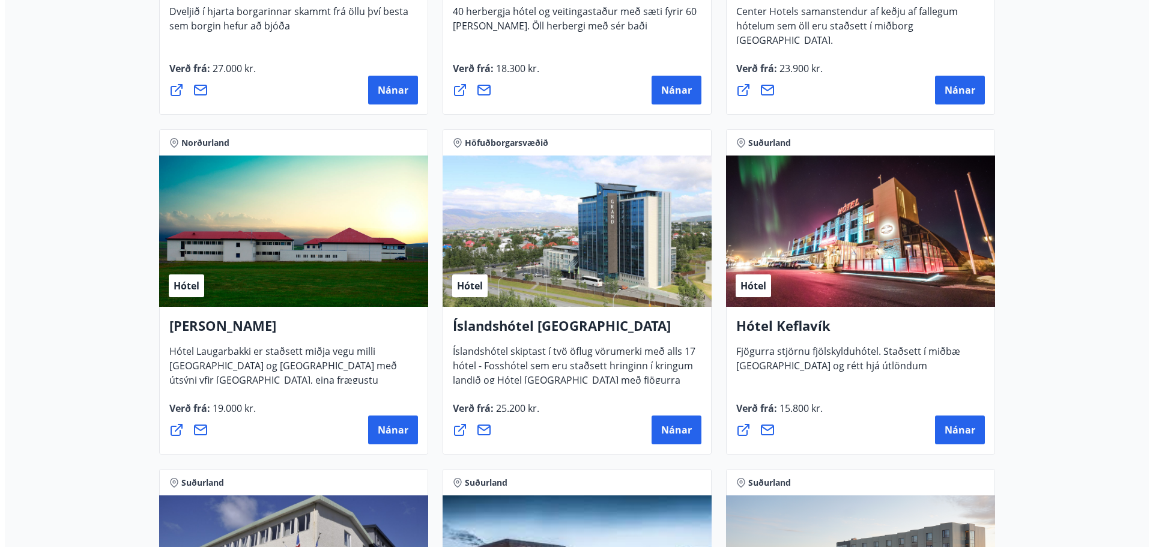
scroll to position [2201, 0]
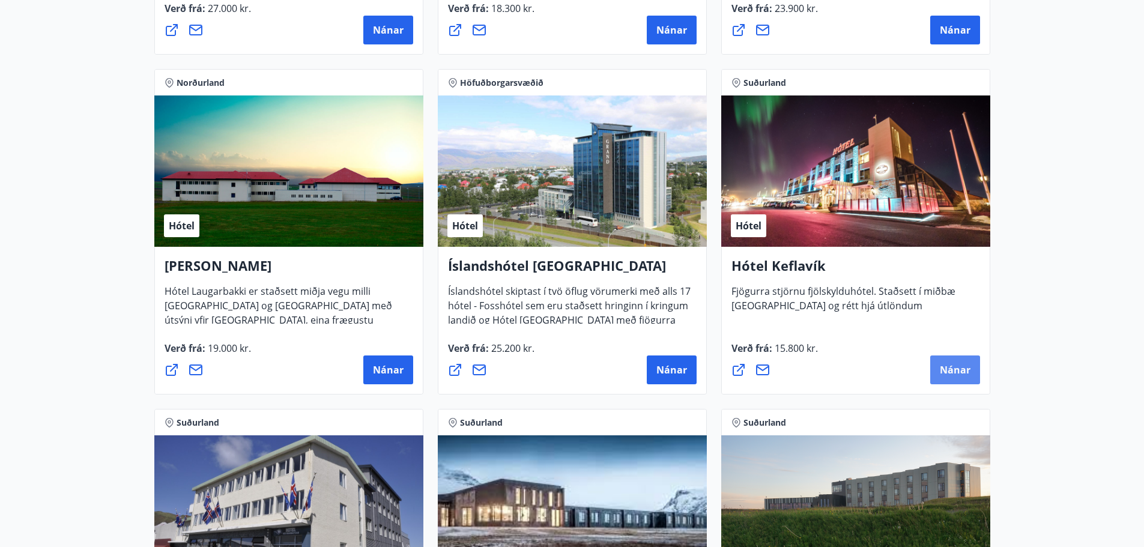
click at [955, 363] on span "Nánar" at bounding box center [954, 369] width 31 height 13
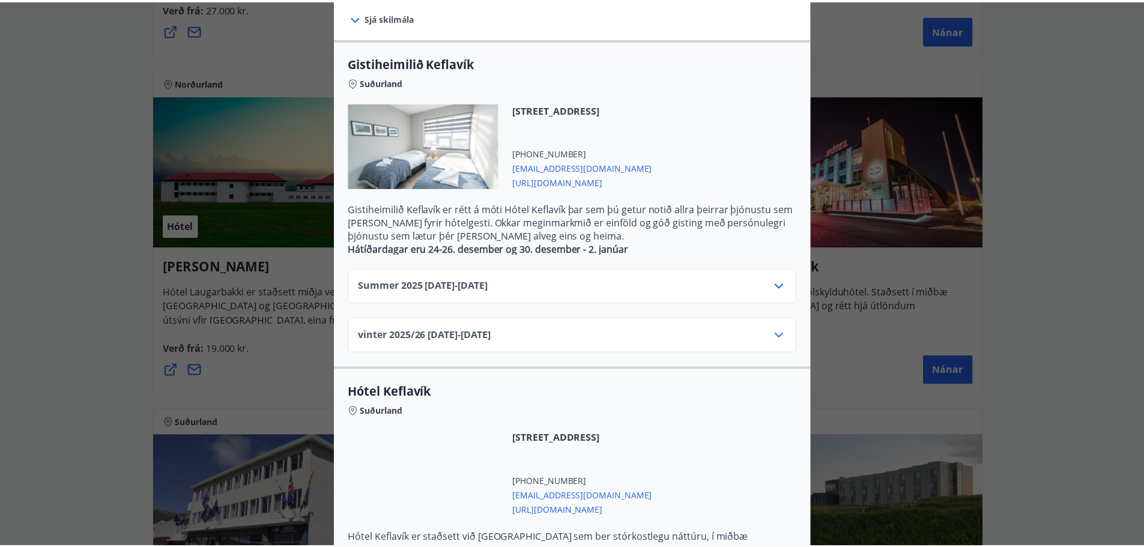
scroll to position [220, 0]
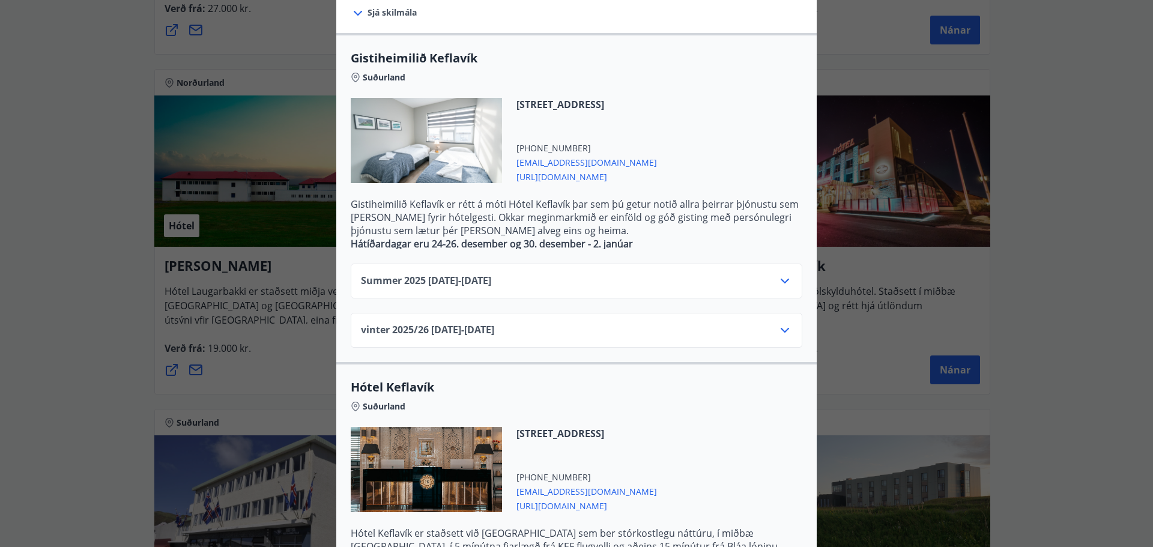
click at [617, 274] on div "Summer [PHONE_NUMBER][DATE] - [DATE]" at bounding box center [576, 286] width 431 height 24
click at [777, 282] on icon at bounding box center [784, 281] width 14 height 14
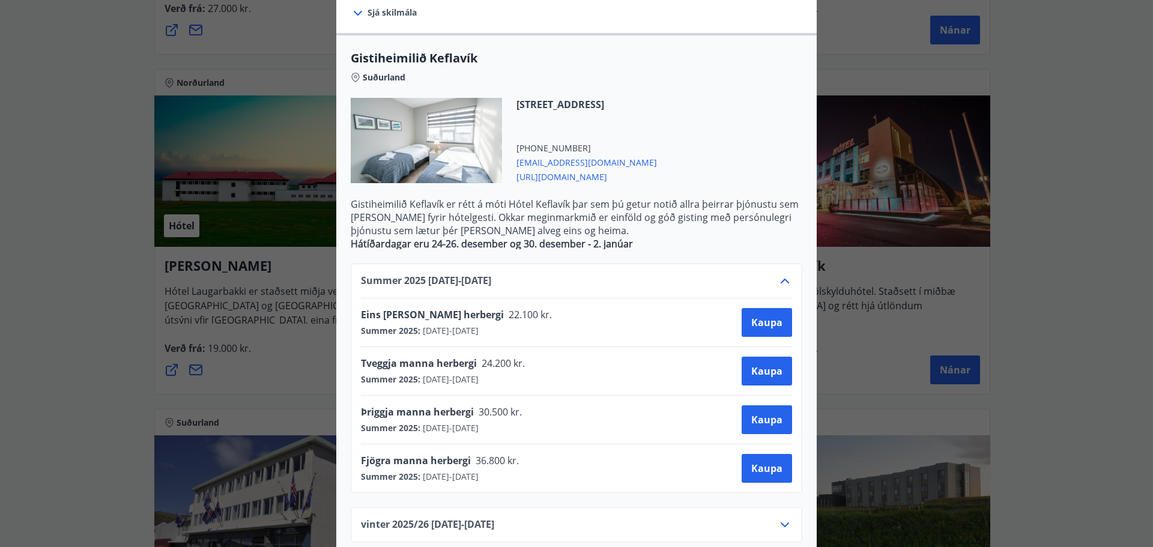
click at [74, 240] on div "Hótel Keflavík Fjögurra stjörnu fjölskylduhótel. Staðsett í miðbæ [GEOGRAPHIC_D…" at bounding box center [576, 53] width 1153 height 547
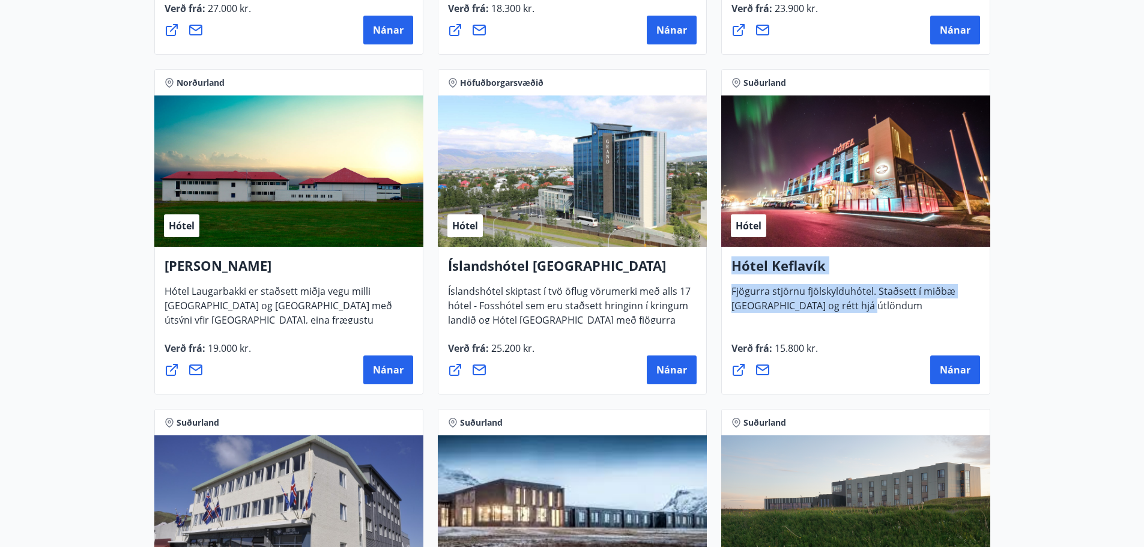
drag, startPoint x: 860, startPoint y: 303, endPoint x: 726, endPoint y: 282, distance: 135.6
click at [726, 282] on div "Hótel Keflavík Fjögurra stjörnu fjölskylduhótel. Staðsett í miðbæ [GEOGRAPHIC_D…" at bounding box center [855, 321] width 269 height 148
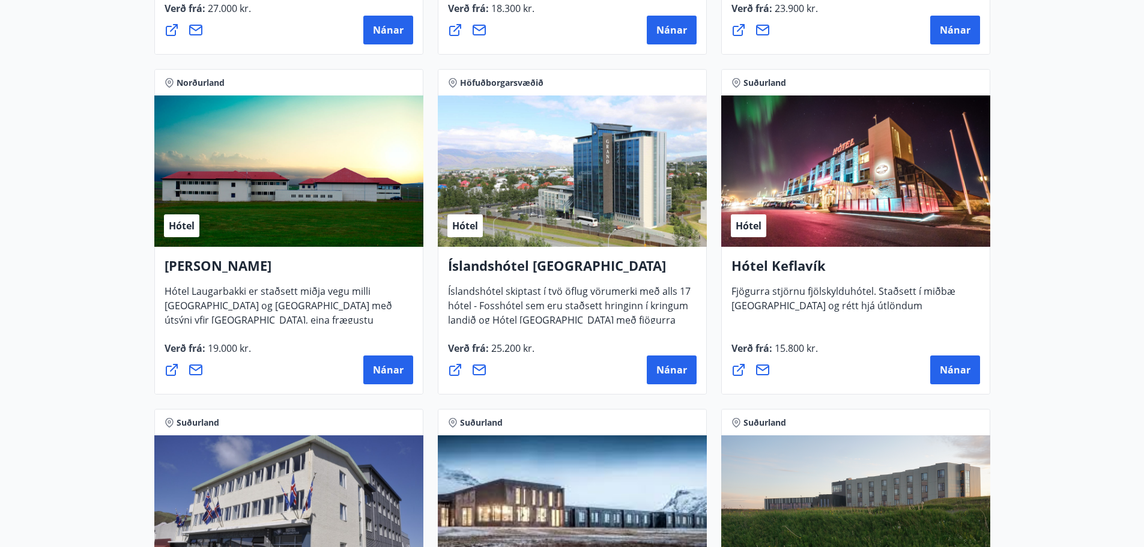
click at [618, 297] on span "Íslandshótel skiptast í tvö öflug vörumerki með alls 17 hótel - Fosshótel sem e…" at bounding box center [569, 318] width 243 height 66
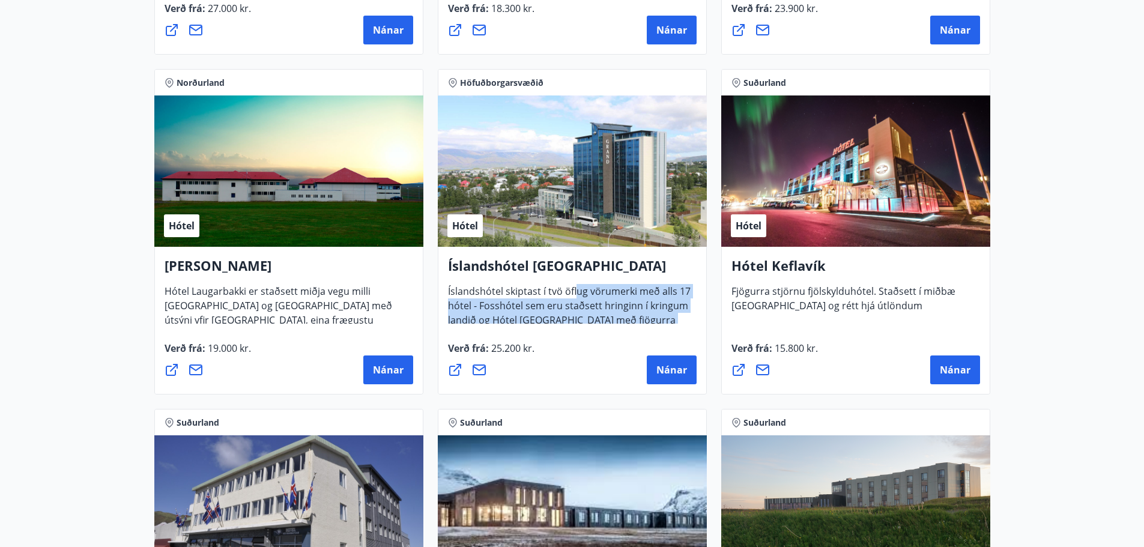
drag, startPoint x: 575, startPoint y: 291, endPoint x: 685, endPoint y: 322, distance: 114.4
click at [683, 322] on span "Íslandshótel skiptast í tvö öflug vörumerki með alls 17 hótel - Fosshótel sem e…" at bounding box center [569, 318] width 243 height 66
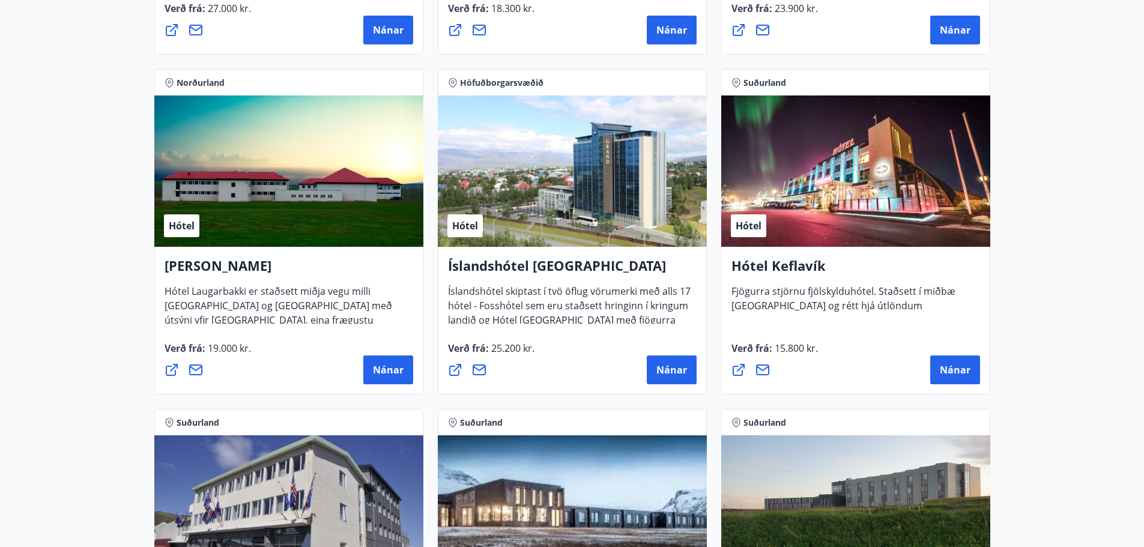
click at [685, 322] on div "Íslandshótel Reykjavík Íslandshótel skiptast í tvö öflug vörumerki með alls 17 …" at bounding box center [572, 289] width 249 height 67
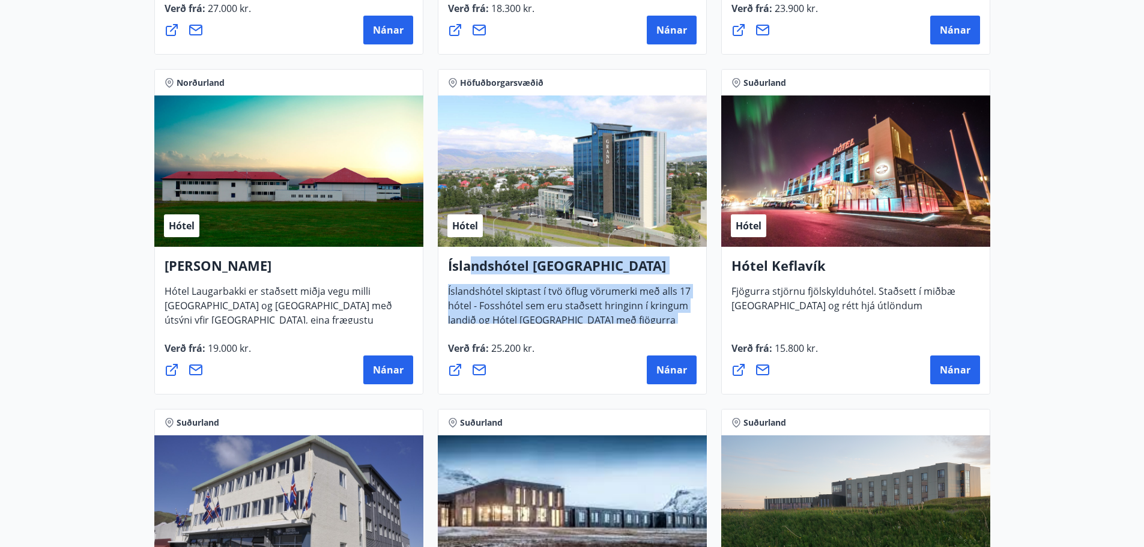
drag, startPoint x: 687, startPoint y: 316, endPoint x: 467, endPoint y: 282, distance: 222.9
click at [467, 282] on div "Íslandshótel Reykjavík Íslandshótel skiptast í tvö öflug vörumerki með alls 17 …" at bounding box center [572, 289] width 249 height 67
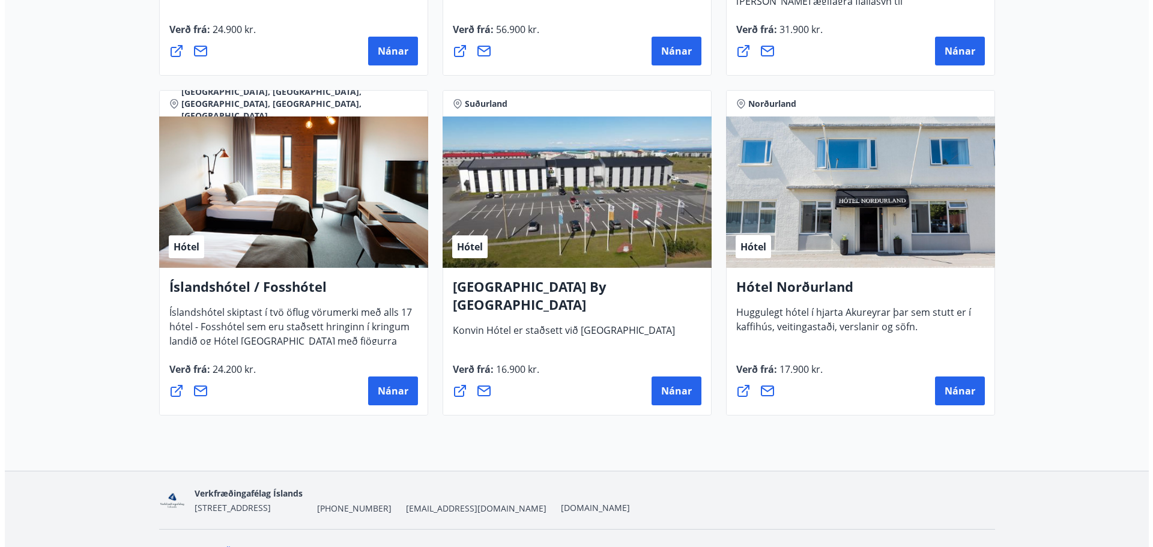
scroll to position [2862, 0]
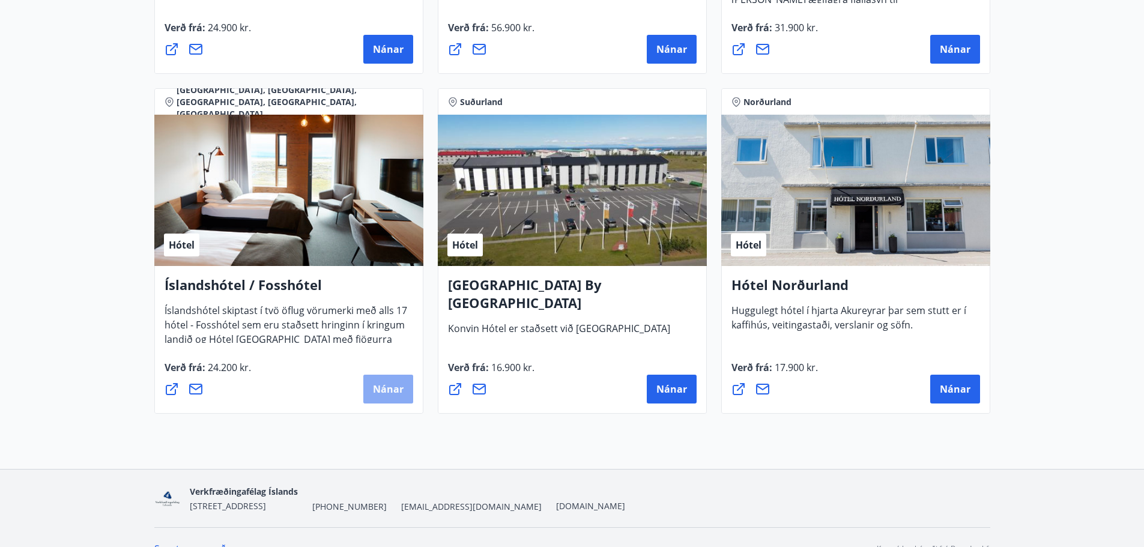
click at [402, 387] on span "Nánar" at bounding box center [388, 388] width 31 height 13
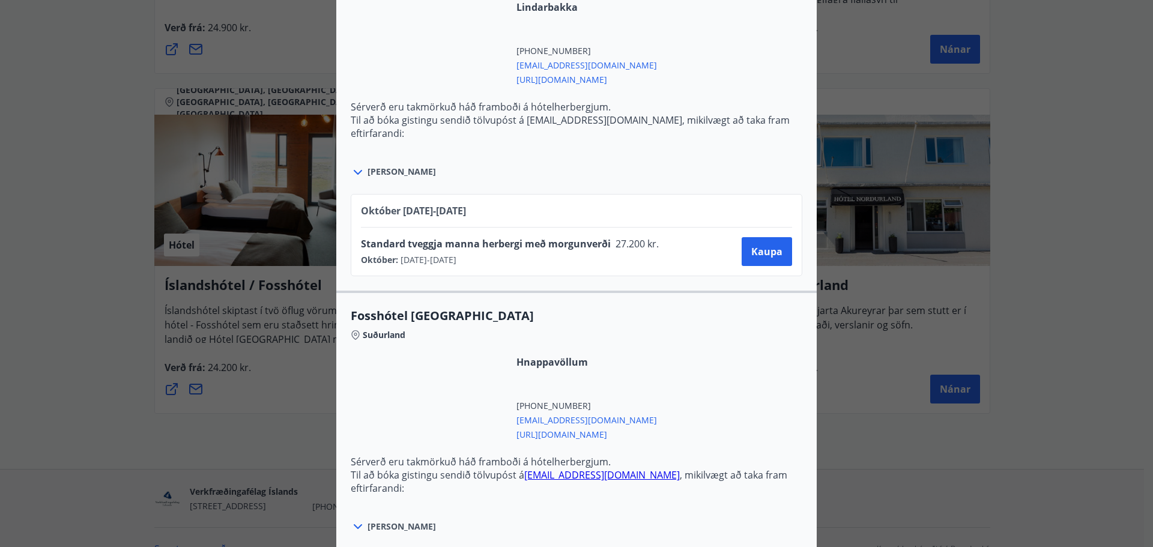
scroll to position [3327, 0]
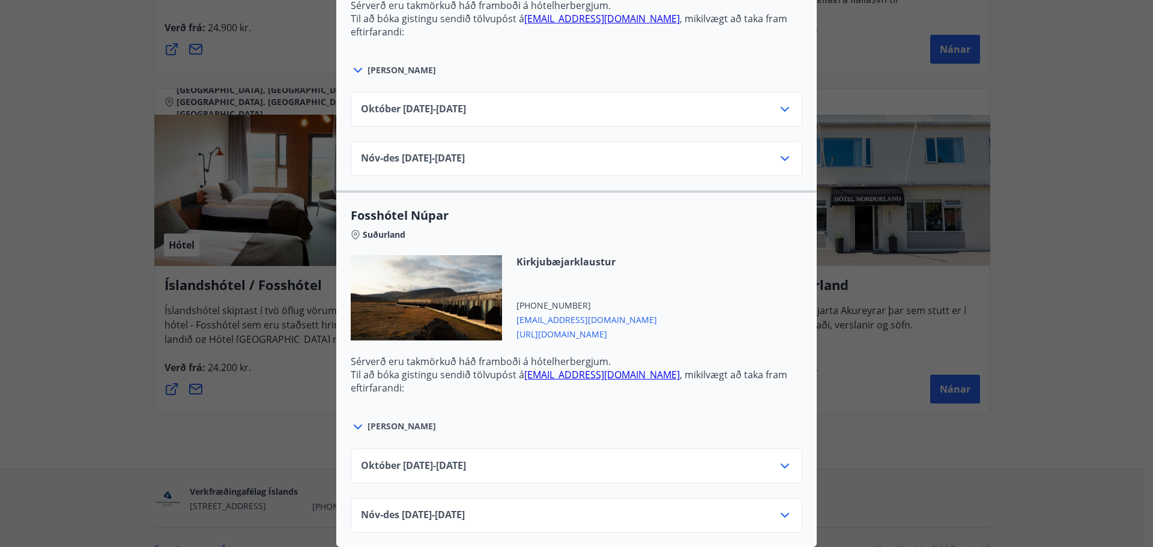
click at [116, 305] on div "Íslandshótel / Fosshótel Ekki er hægt að nýta Ferðaávísun fyrir bókanir sem eru…" at bounding box center [576, 273] width 1153 height 547
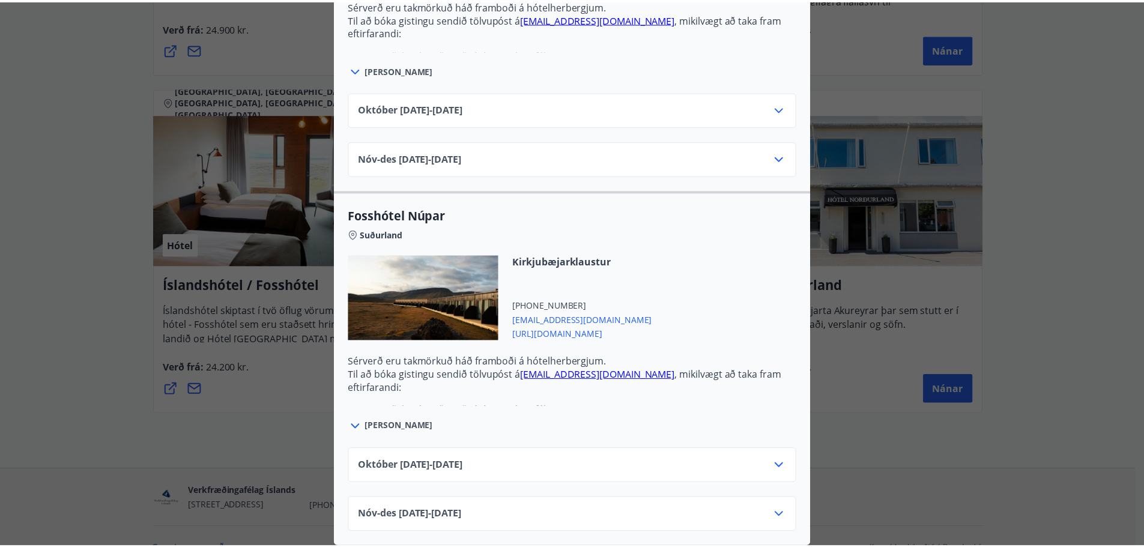
scroll to position [0, 0]
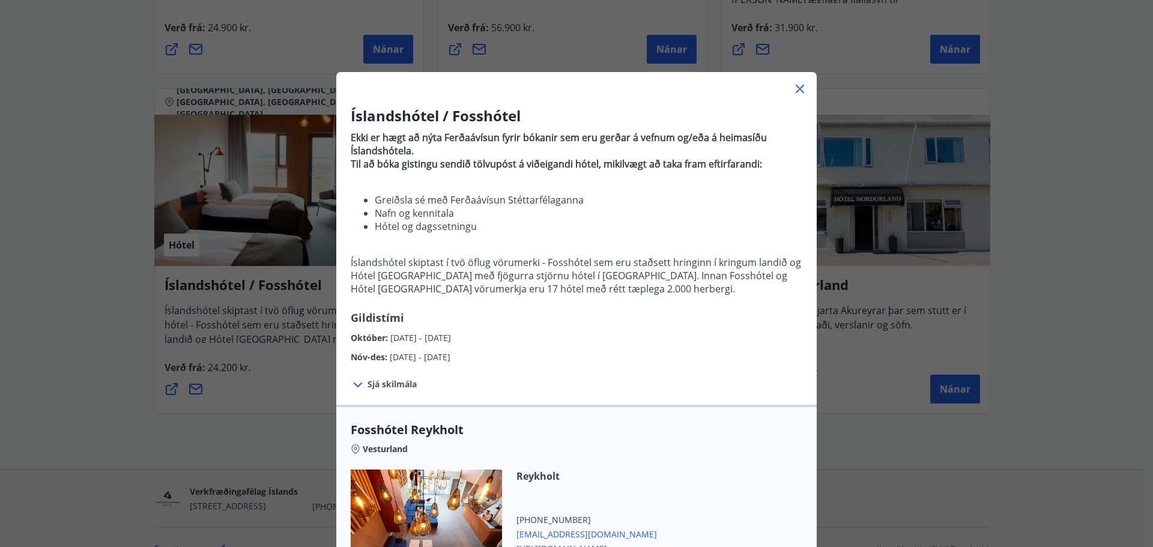
click at [119, 306] on div "Íslandshótel / Fosshótel Ekki er hægt að nýta Ferðaávísun fyrir bókanir sem eru…" at bounding box center [576, 273] width 1153 height 547
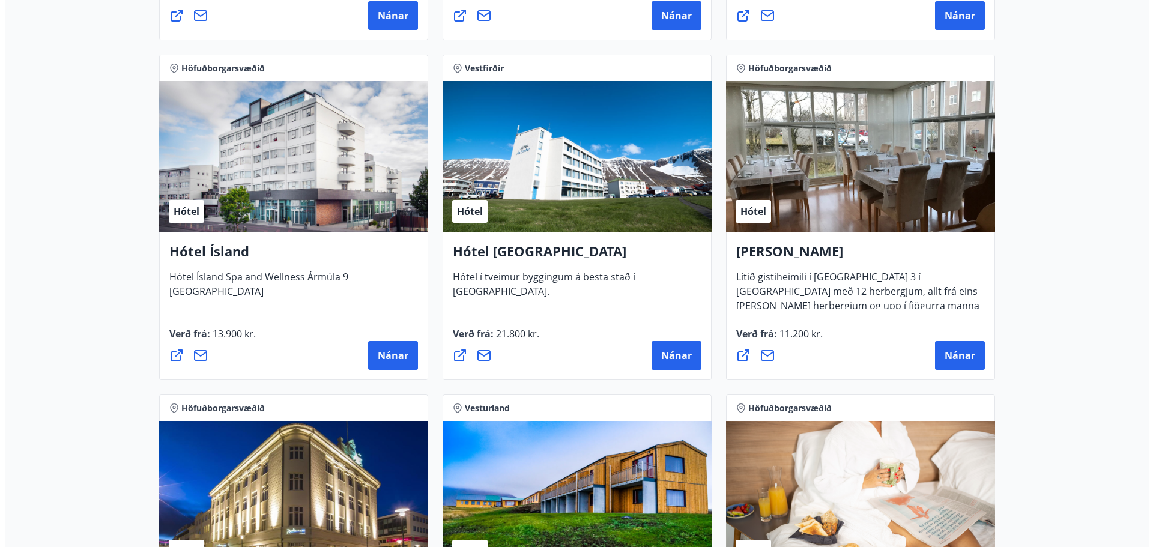
scroll to position [1541, 0]
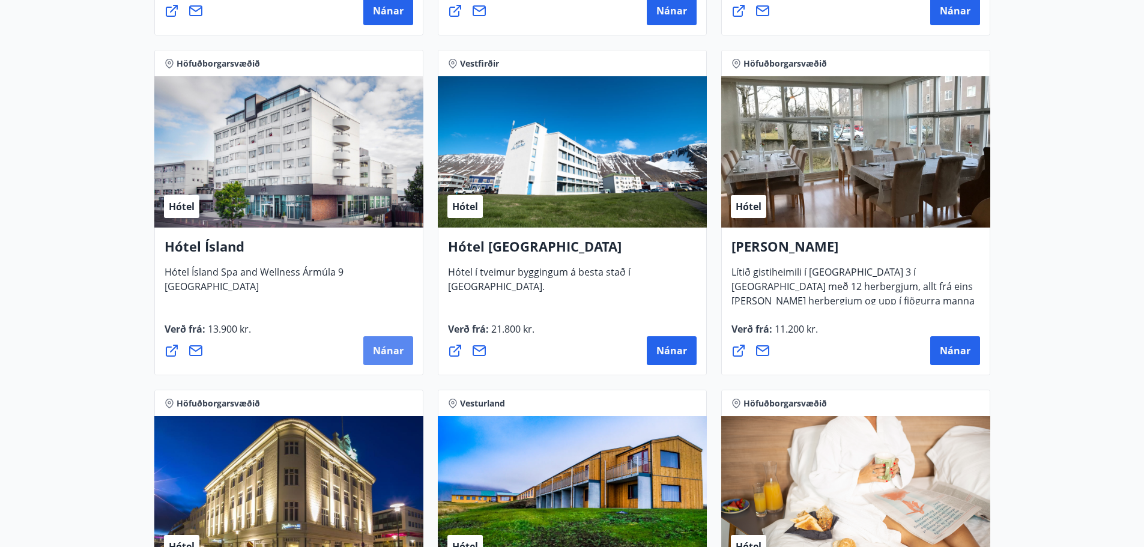
click at [391, 348] on span "Nánar" at bounding box center [388, 350] width 31 height 13
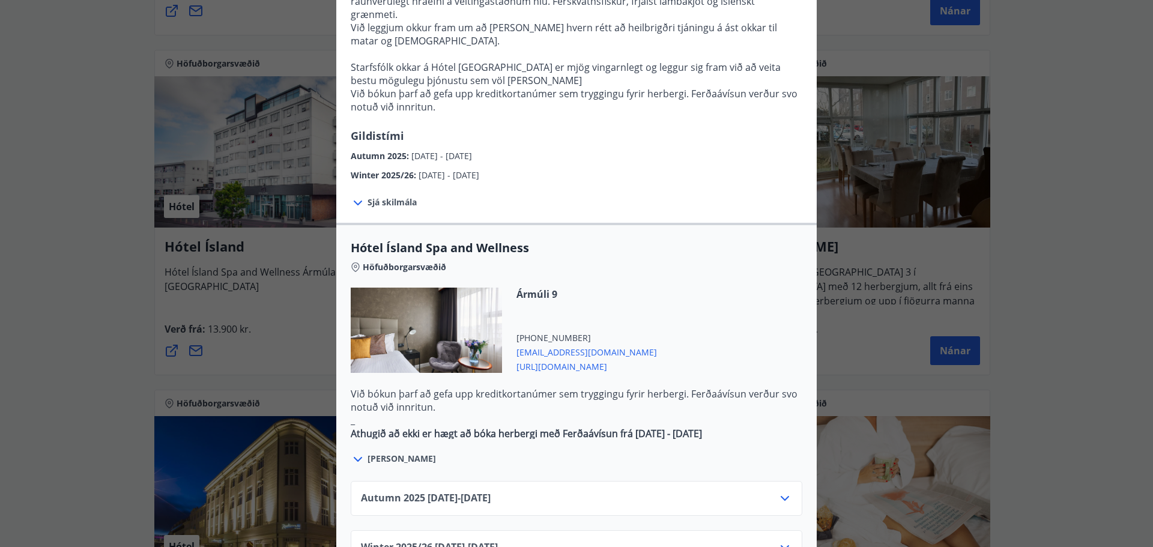
scroll to position [660, 0]
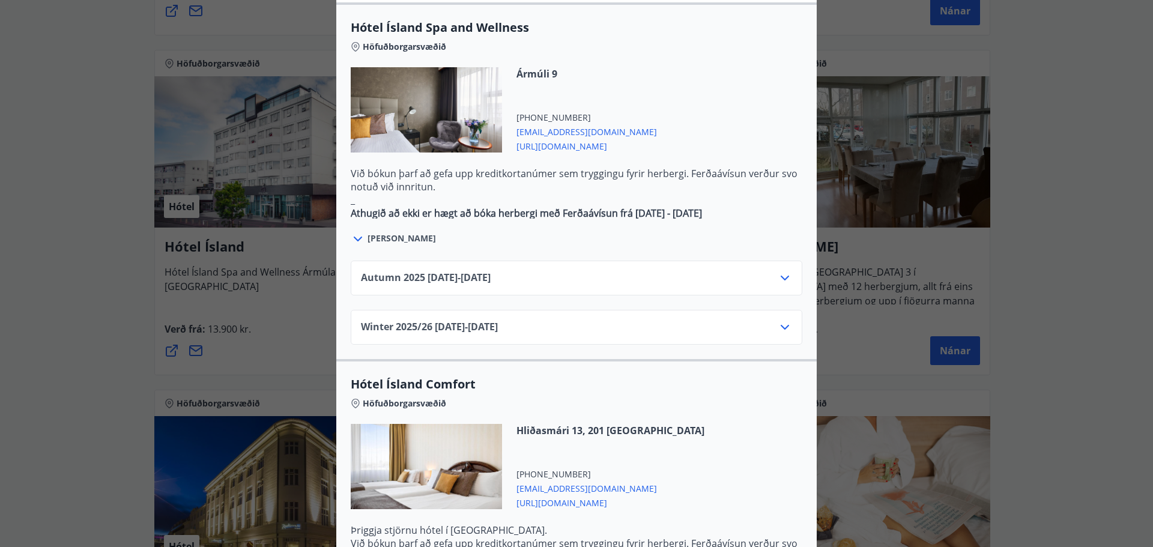
click at [490, 271] on span "Autumn [PHONE_NUMBER][DATE] - [DATE]" at bounding box center [426, 278] width 130 height 14
click at [764, 271] on div "Autumn [PHONE_NUMBER][DATE] - [DATE]" at bounding box center [576, 283] width 431 height 24
click at [777, 271] on icon at bounding box center [784, 278] width 14 height 14
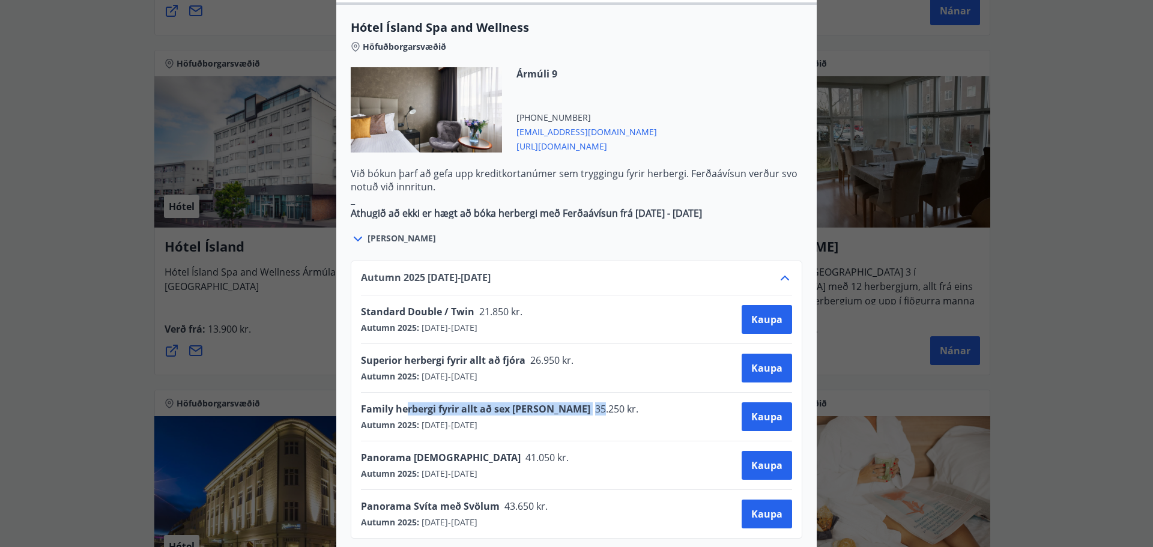
drag, startPoint x: 400, startPoint y: 370, endPoint x: 556, endPoint y: 367, distance: 156.1
click at [556, 402] on div "Family herbergi fyrir allt að sex [PERSON_NAME] 35.250 kr." at bounding box center [503, 410] width 285 height 17
click at [590, 402] on span "35.250 kr." at bounding box center [615, 408] width 51 height 13
drag, startPoint x: 358, startPoint y: 325, endPoint x: 528, endPoint y: 324, distance: 169.9
click at [528, 354] on div "Superior herbergi fyrir allt að fjóra 26.950 kr." at bounding box center [471, 362] width 220 height 17
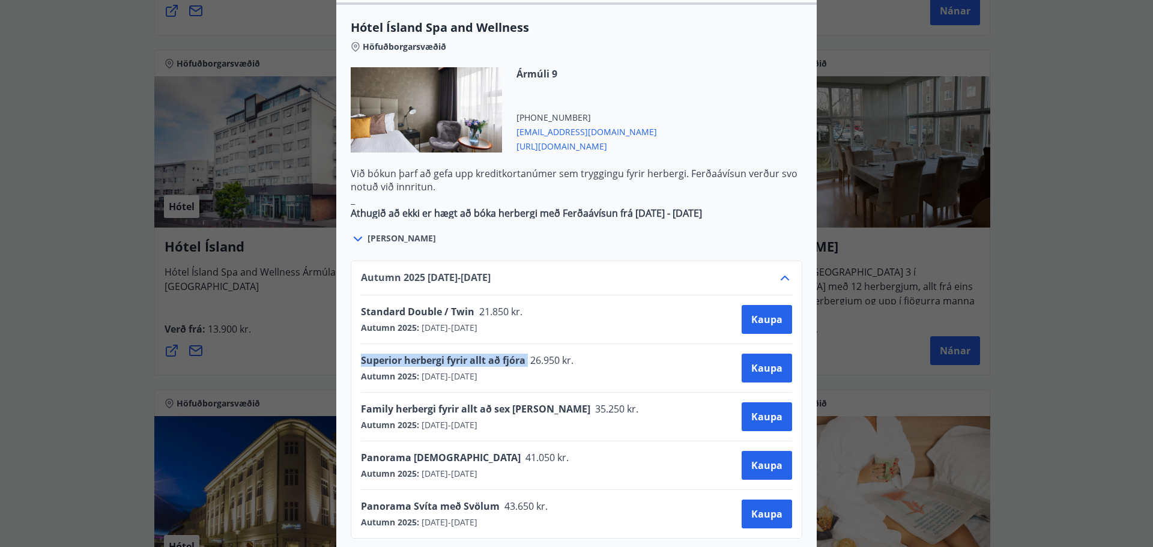
copy span "Superior herbergi fyrir allt að fjóra"
click at [545, 354] on span "26.950 kr." at bounding box center [550, 360] width 51 height 13
drag, startPoint x: 615, startPoint y: 324, endPoint x: 460, endPoint y: 333, distance: 155.1
click at [437, 354] on div "Superior herbergi fyrir allt að fjóra 26.950 kr. Autumn 2025 : [DATE] - [DATE] …" at bounding box center [576, 368] width 431 height 29
click at [471, 370] on span "[DATE] - [DATE]" at bounding box center [448, 376] width 58 height 12
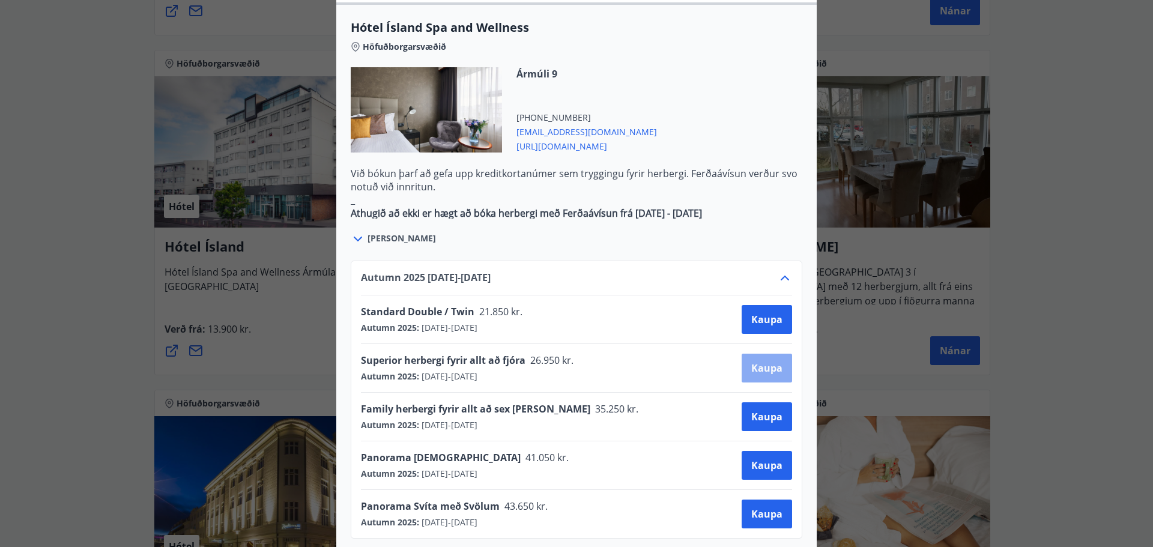
click at [773, 361] on span "Kaupa" at bounding box center [766, 367] width 31 height 13
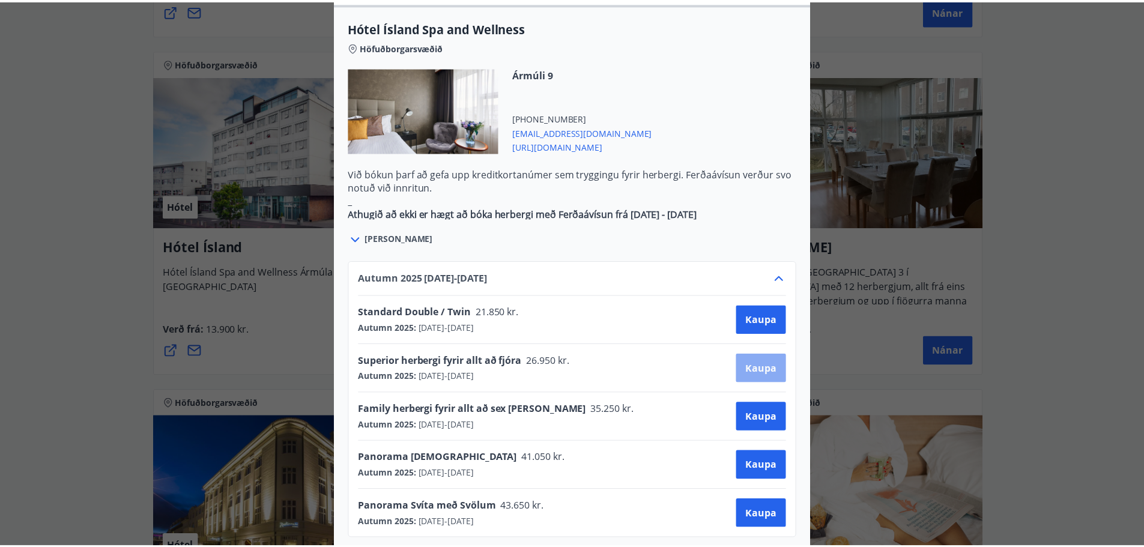
scroll to position [2, 0]
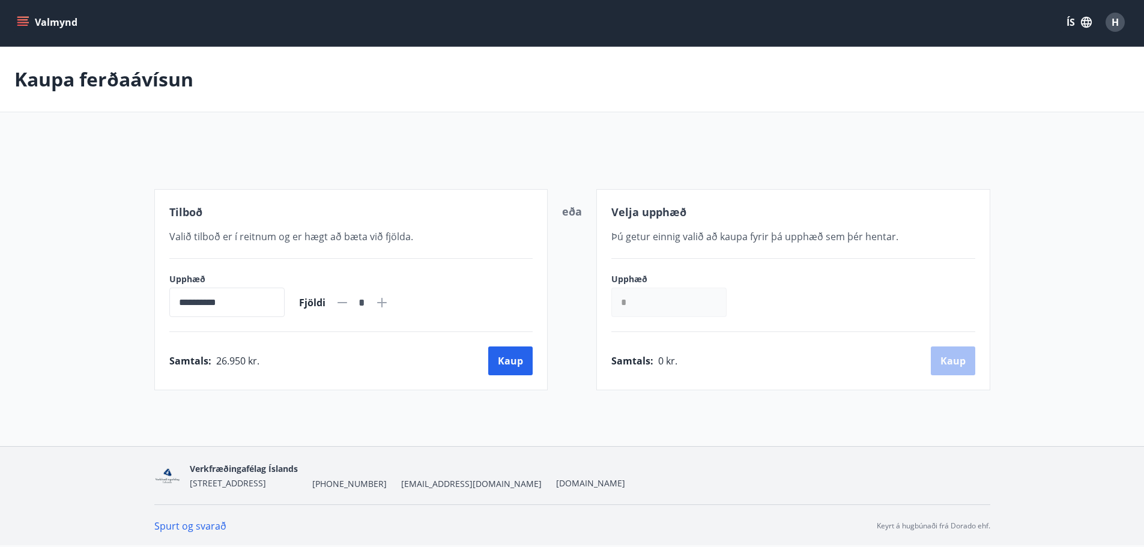
click at [389, 300] on icon at bounding box center [382, 302] width 14 height 14
type input "*"
click at [516, 367] on button "Kaup" at bounding box center [510, 360] width 44 height 29
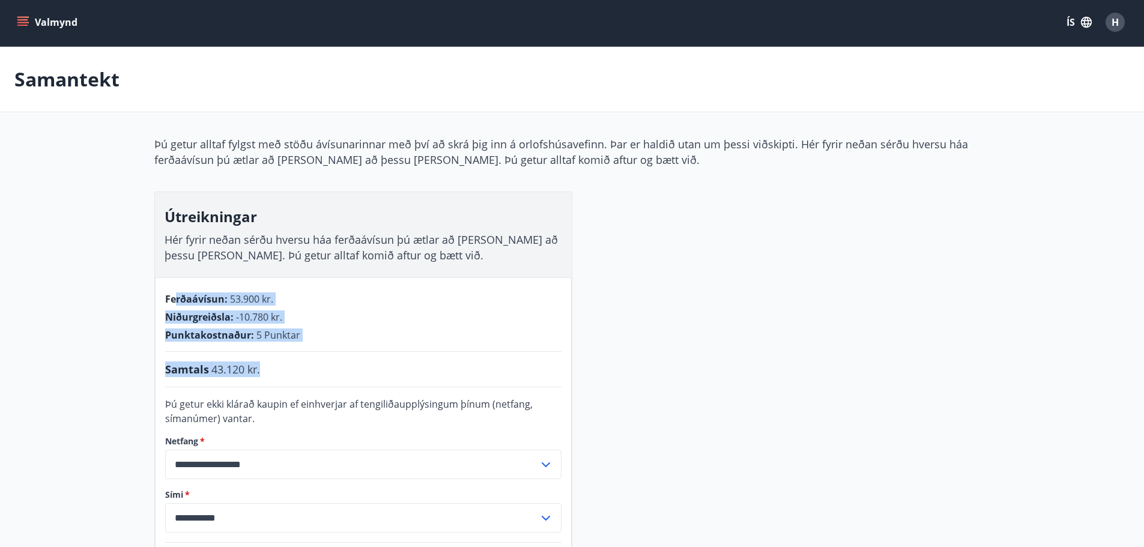
drag, startPoint x: 176, startPoint y: 298, endPoint x: 336, endPoint y: 358, distance: 171.2
click at [336, 358] on div "**********" at bounding box center [363, 456] width 417 height 358
